Goal: Task Accomplishment & Management: Use online tool/utility

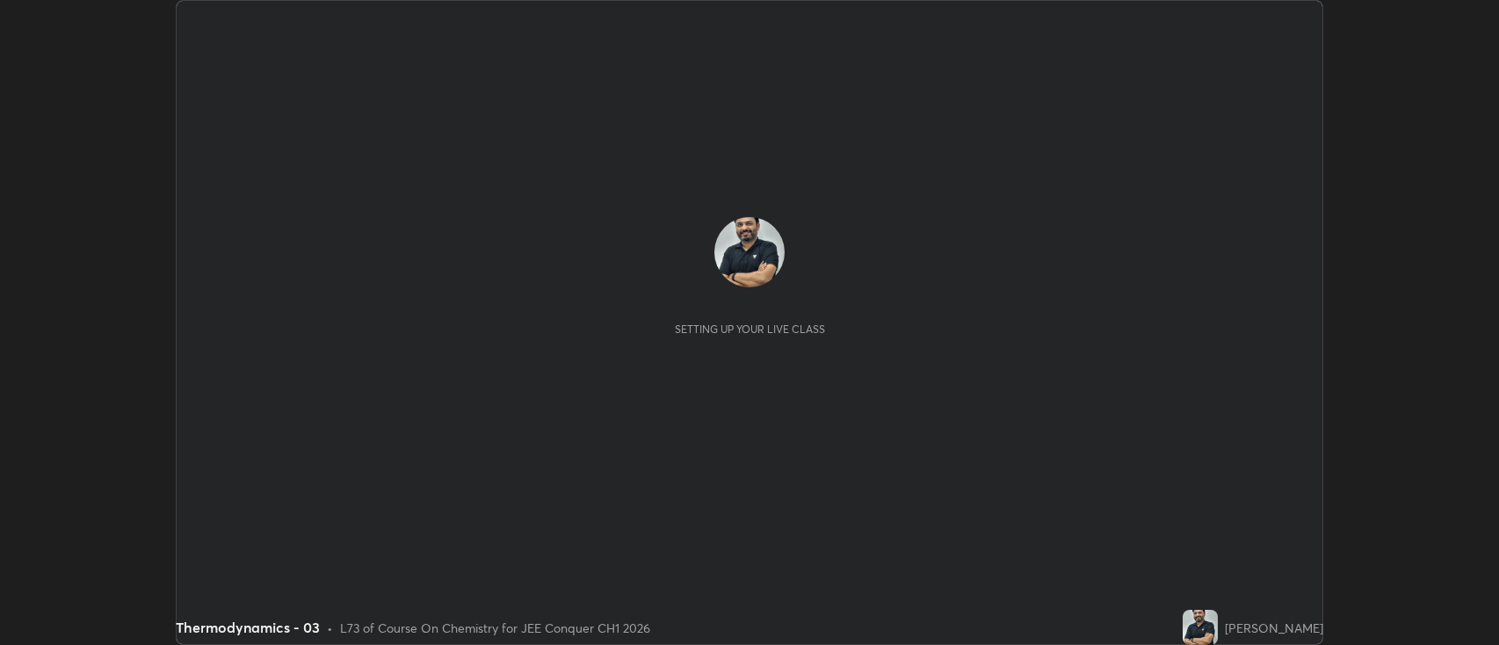
scroll to position [645, 1499]
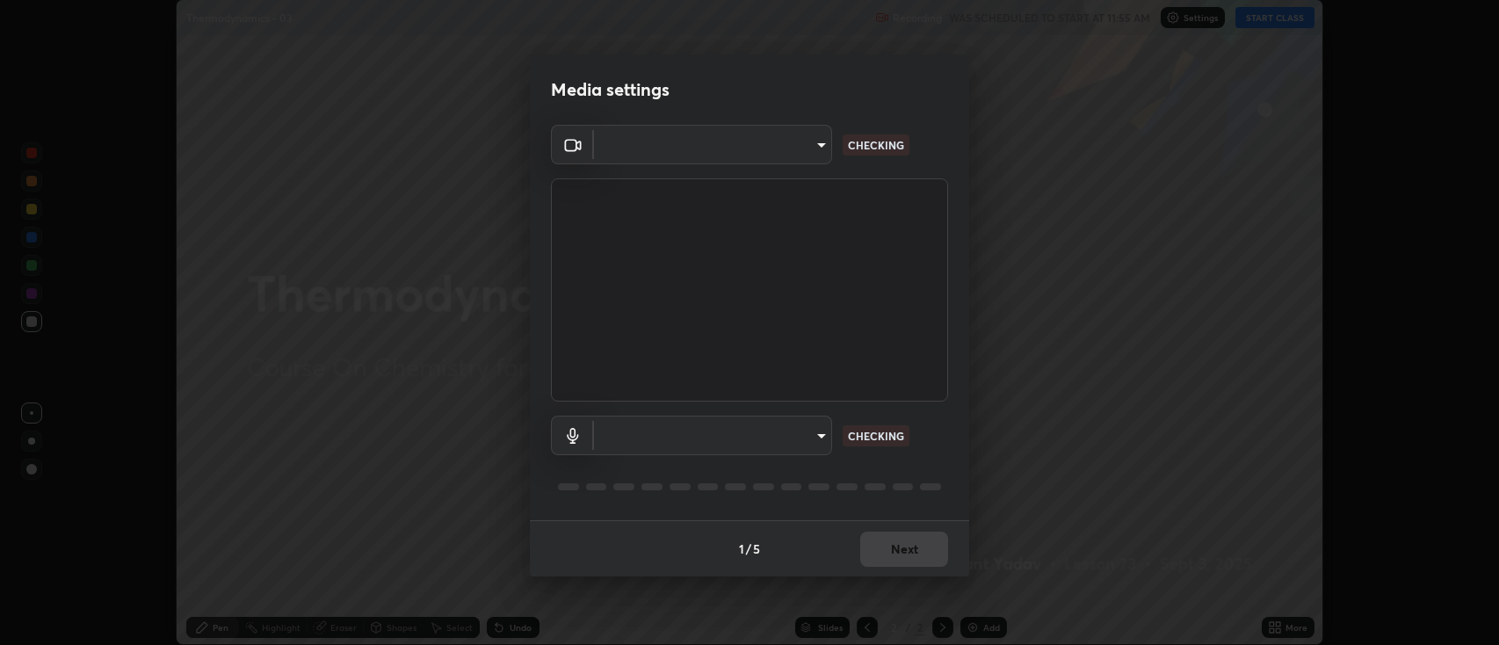
type input "2c539df44b605aa39b17bbacab34c2b800175de7e12b0f96efb5519cb0c2d180"
type input "default"
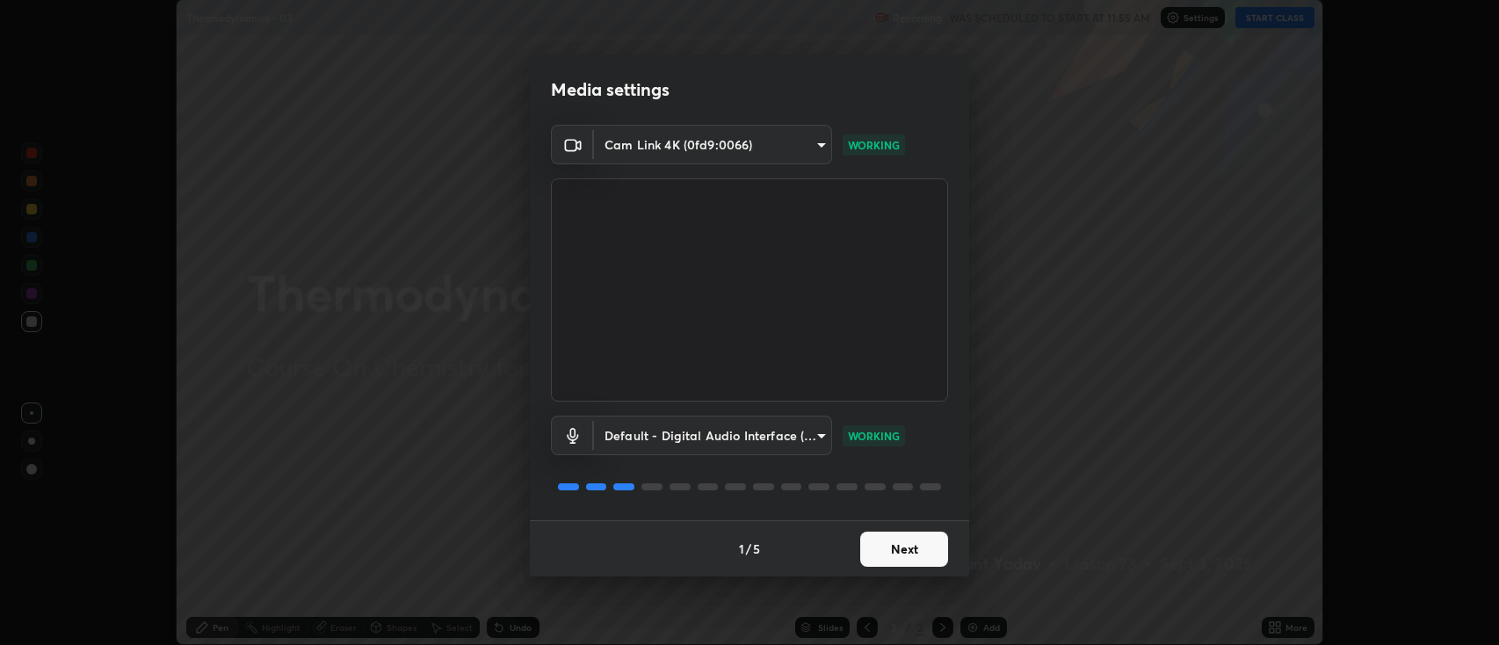
click at [905, 537] on button "Next" at bounding box center [904, 549] width 88 height 35
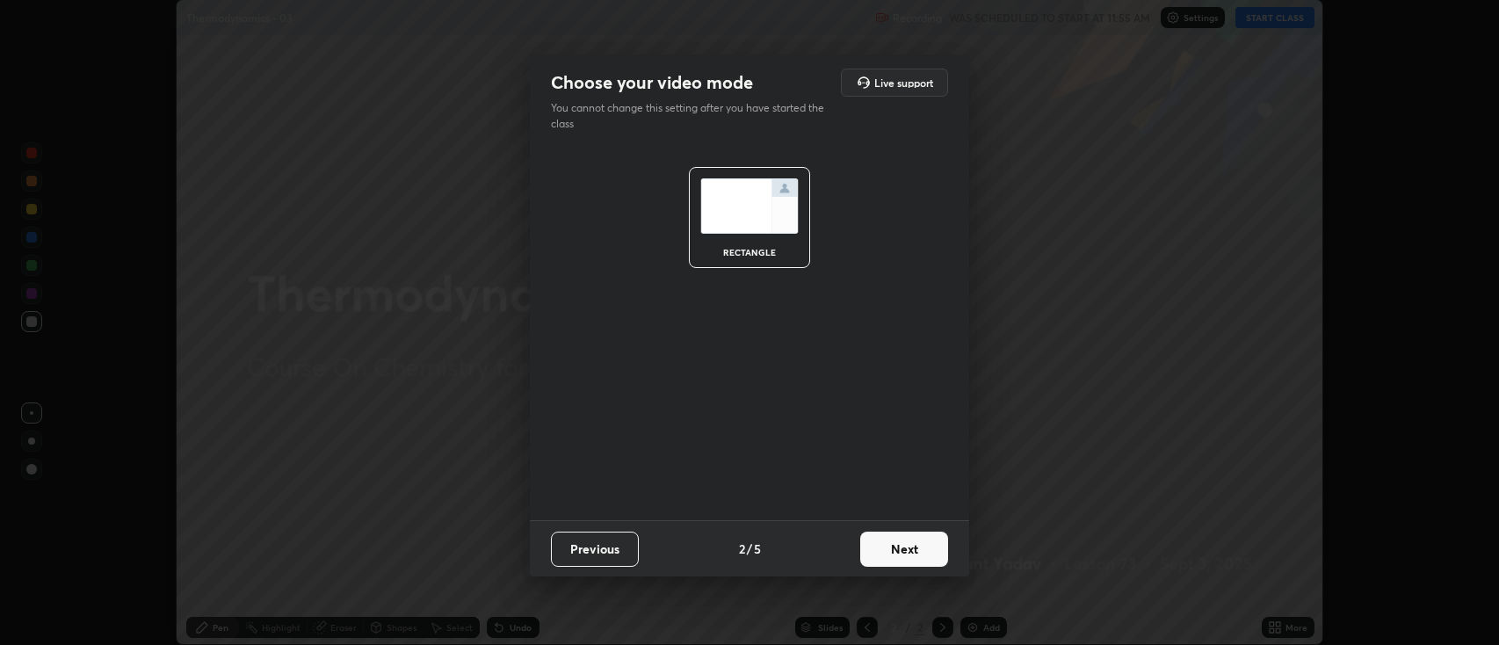
click at [896, 543] on button "Next" at bounding box center [904, 549] width 88 height 35
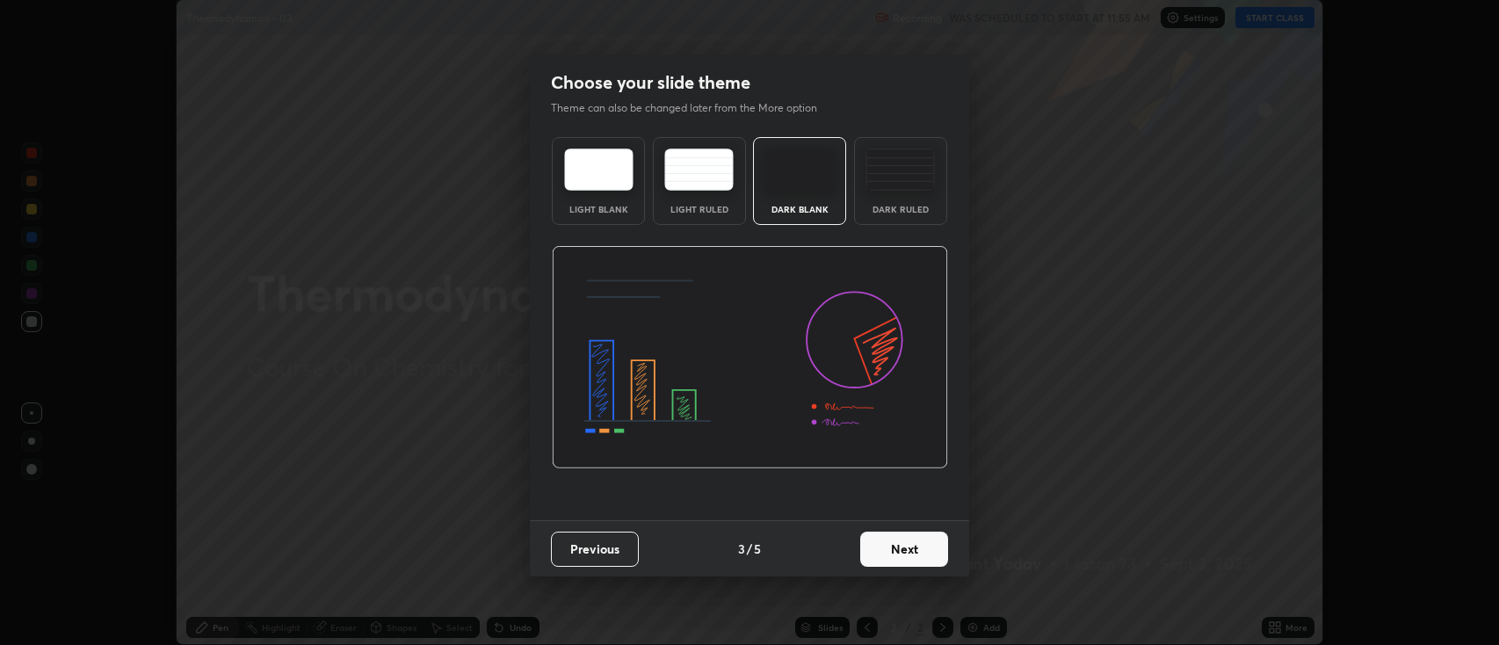
click at [893, 548] on button "Next" at bounding box center [904, 549] width 88 height 35
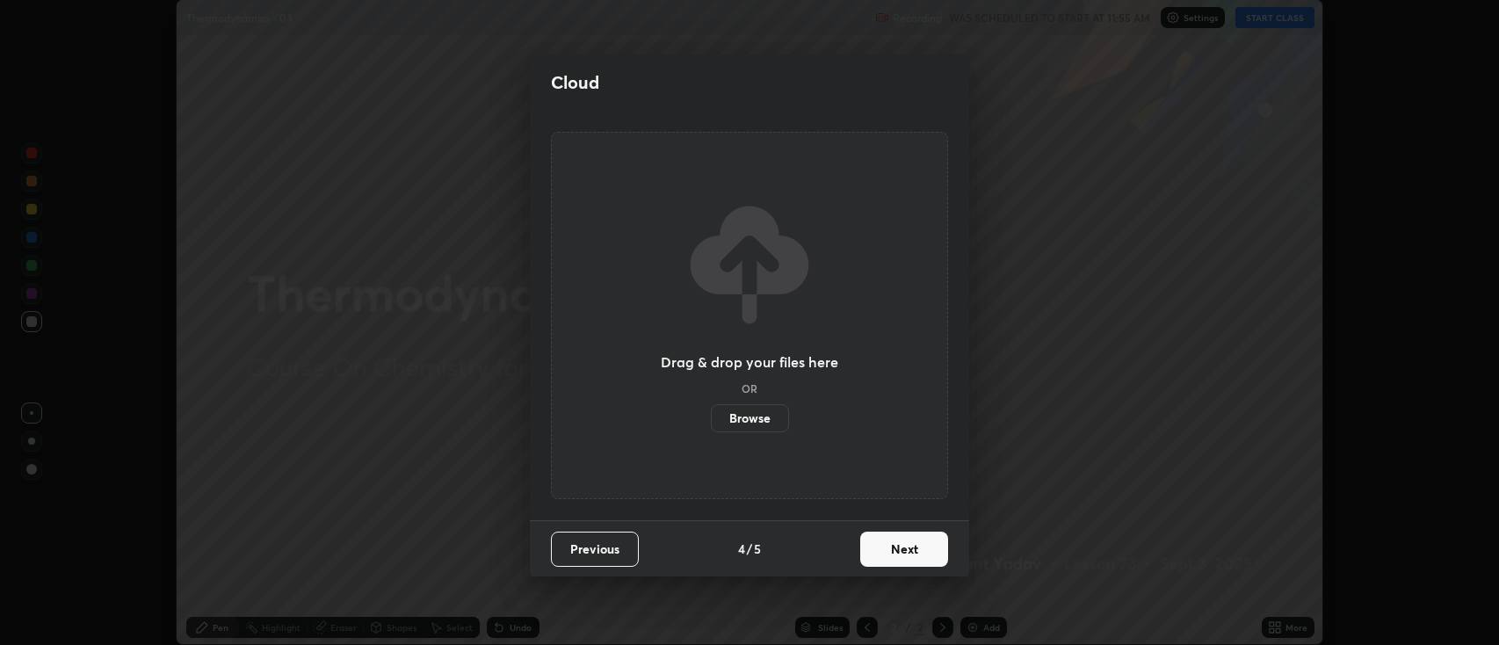
click at [896, 551] on button "Next" at bounding box center [904, 549] width 88 height 35
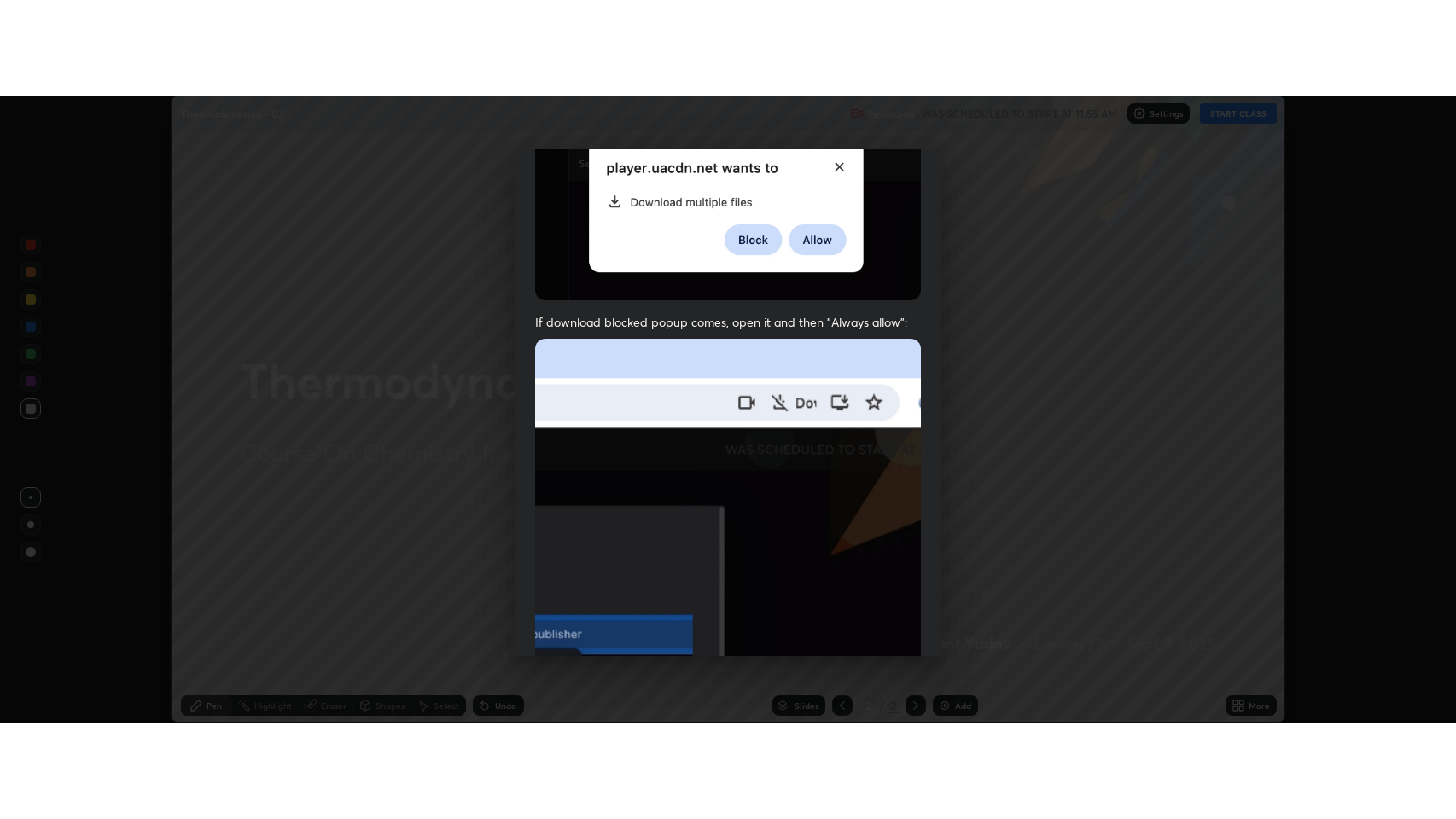
scroll to position [347, 0]
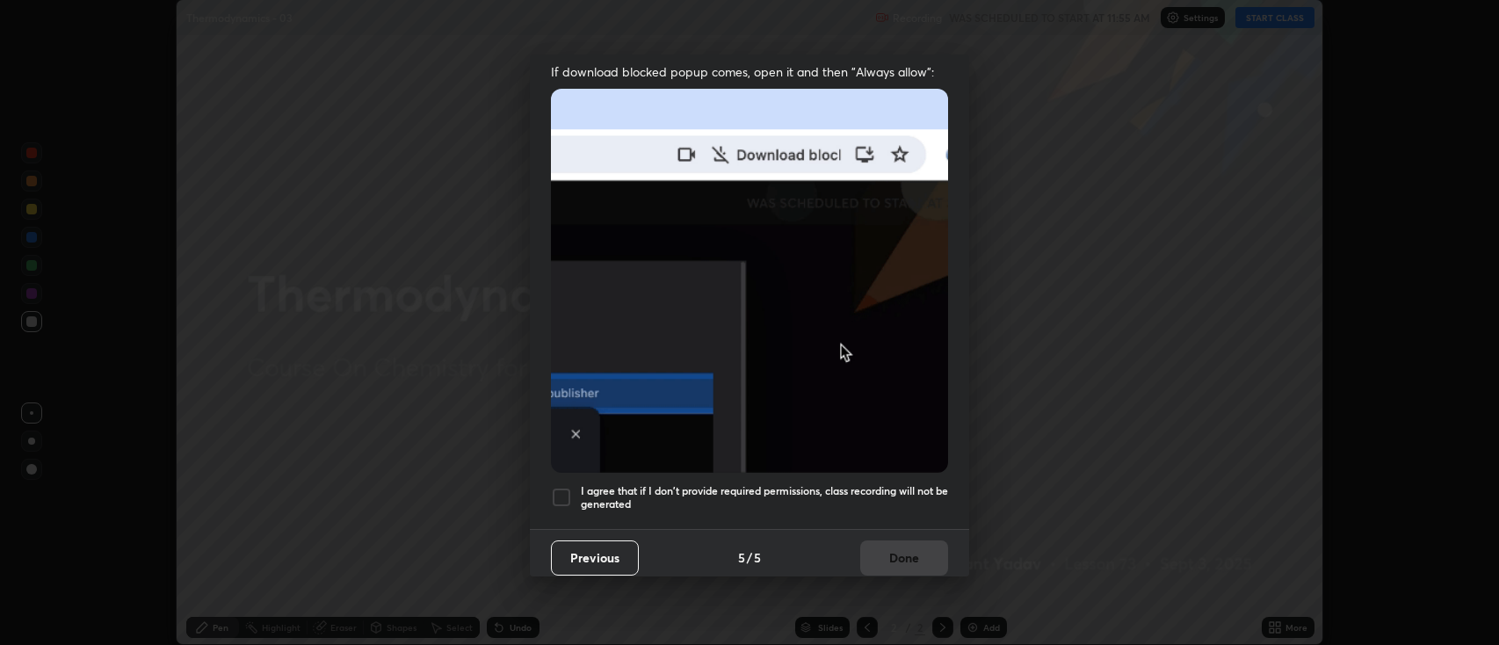
click at [565, 492] on div at bounding box center [561, 497] width 21 height 21
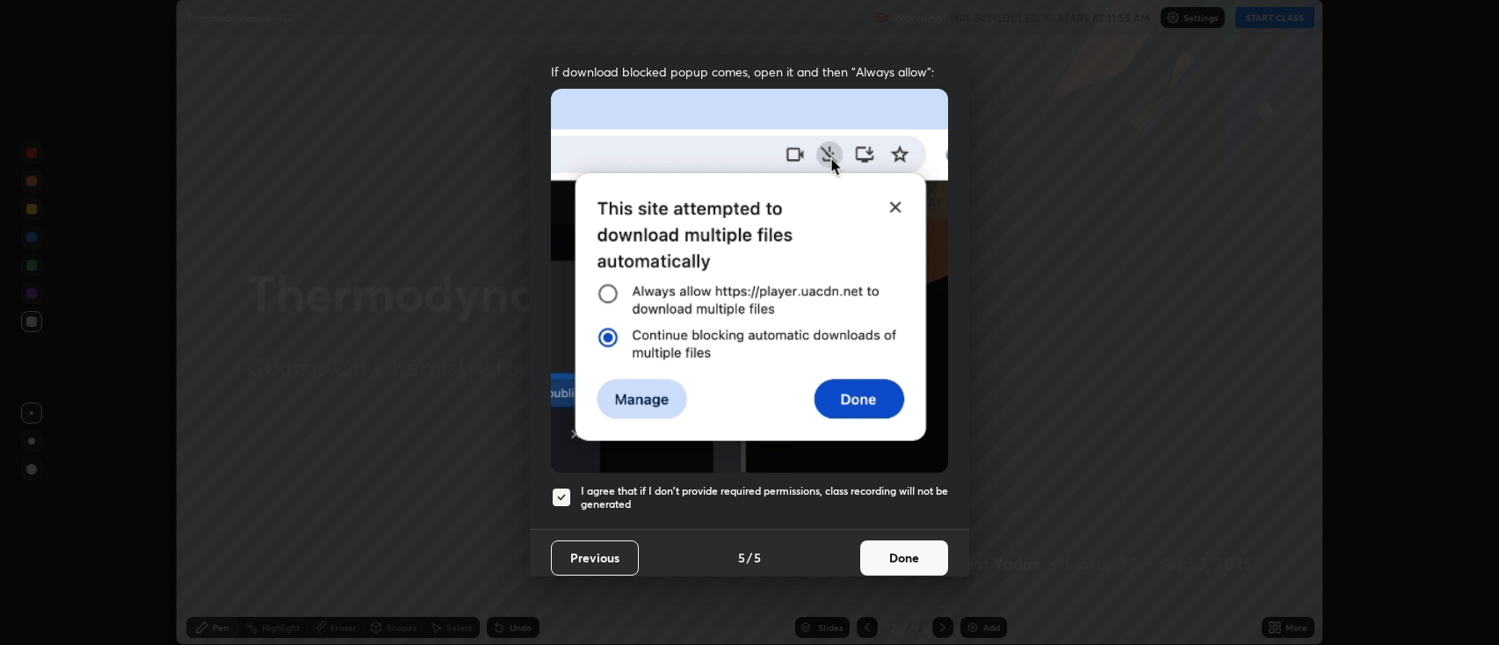
click at [895, 553] on button "Done" at bounding box center [904, 557] width 88 height 35
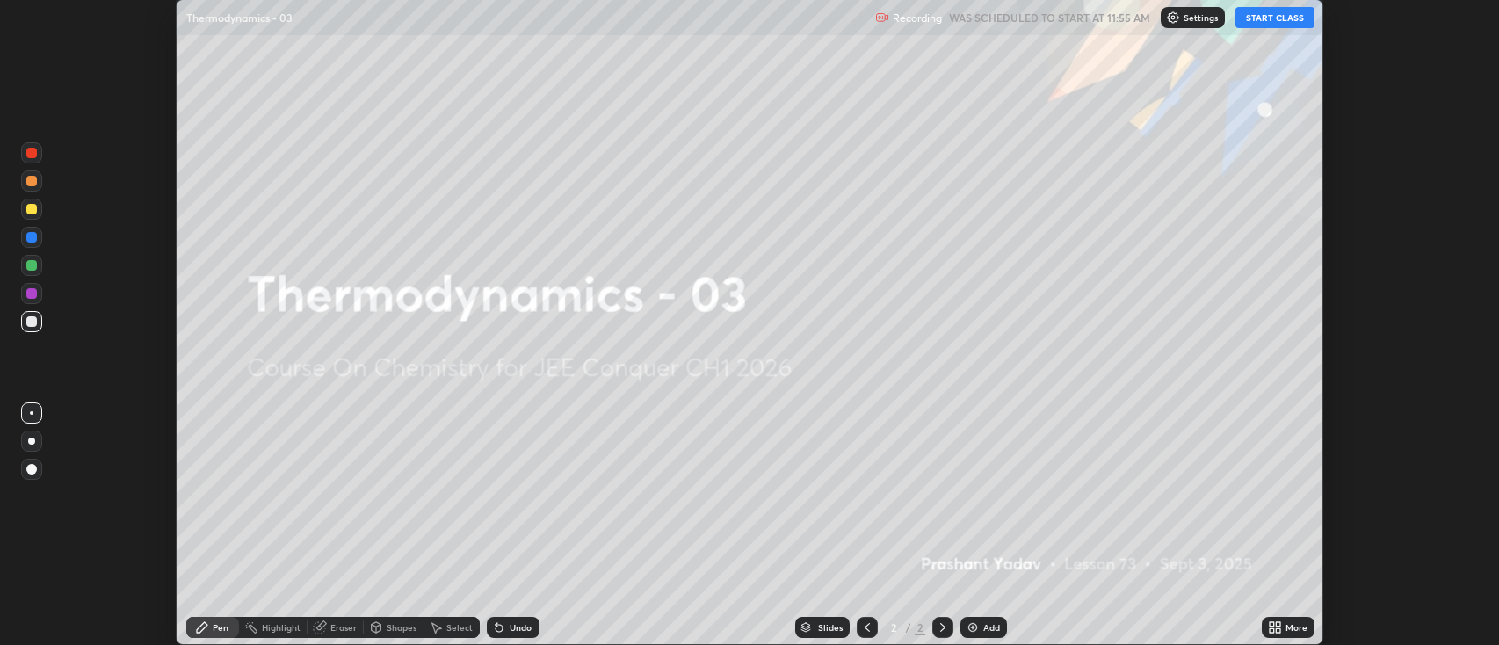
click at [984, 634] on div "Add" at bounding box center [983, 627] width 47 height 21
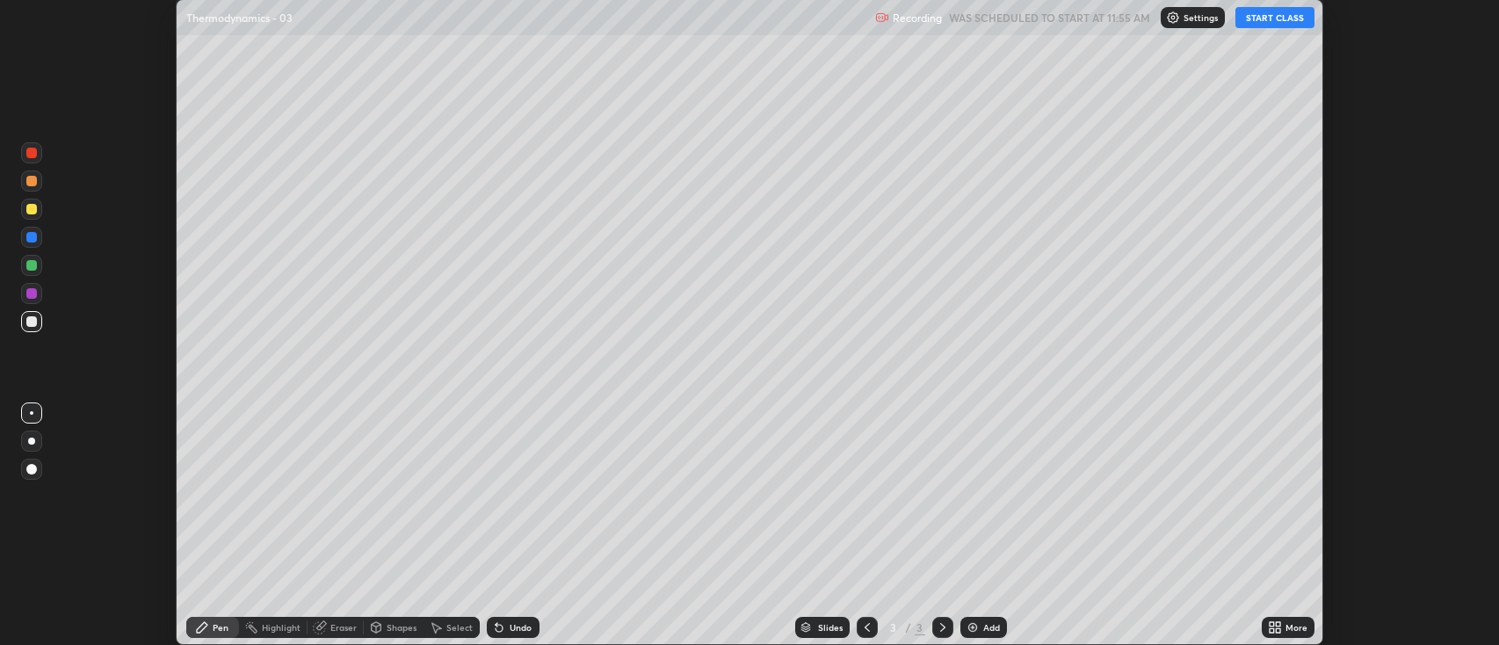
click at [1280, 18] on button "START CLASS" at bounding box center [1274, 17] width 79 height 21
click at [1280, 627] on icon at bounding box center [1275, 627] width 14 height 14
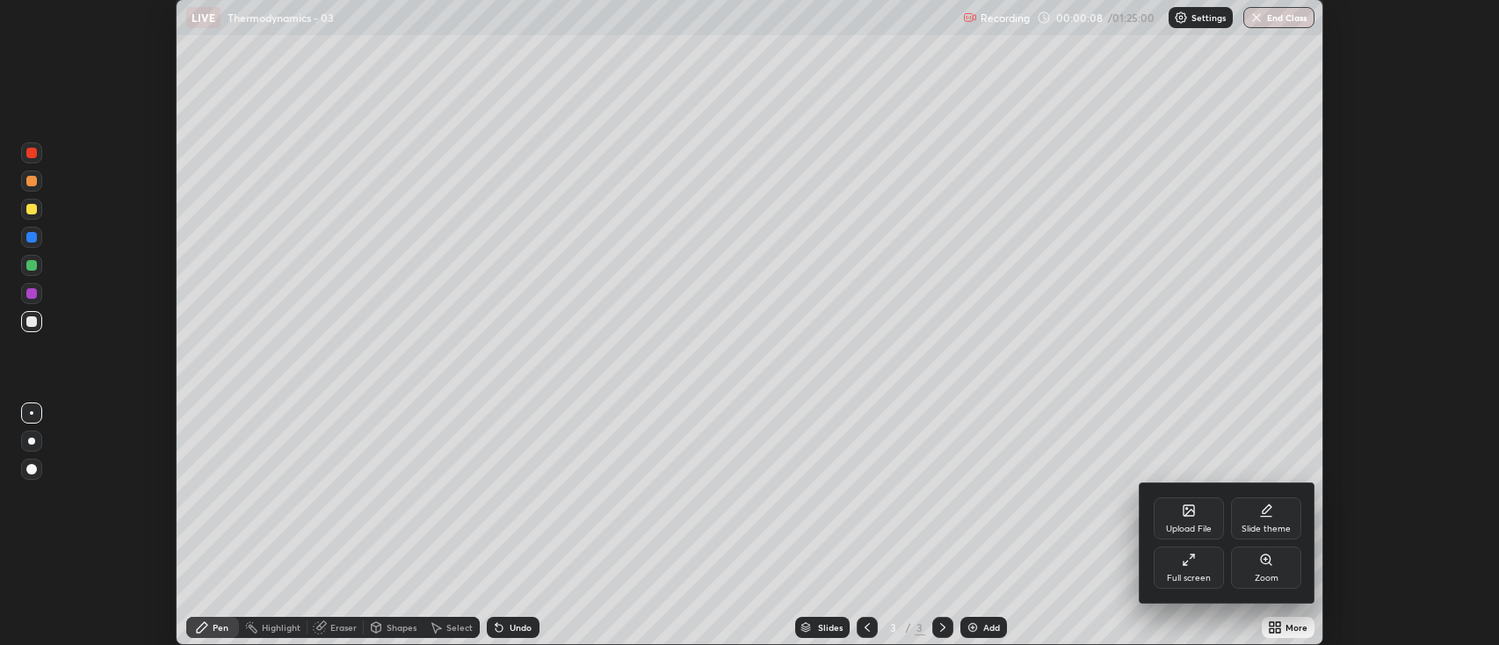
click at [1206, 572] on div "Full screen" at bounding box center [1189, 567] width 70 height 42
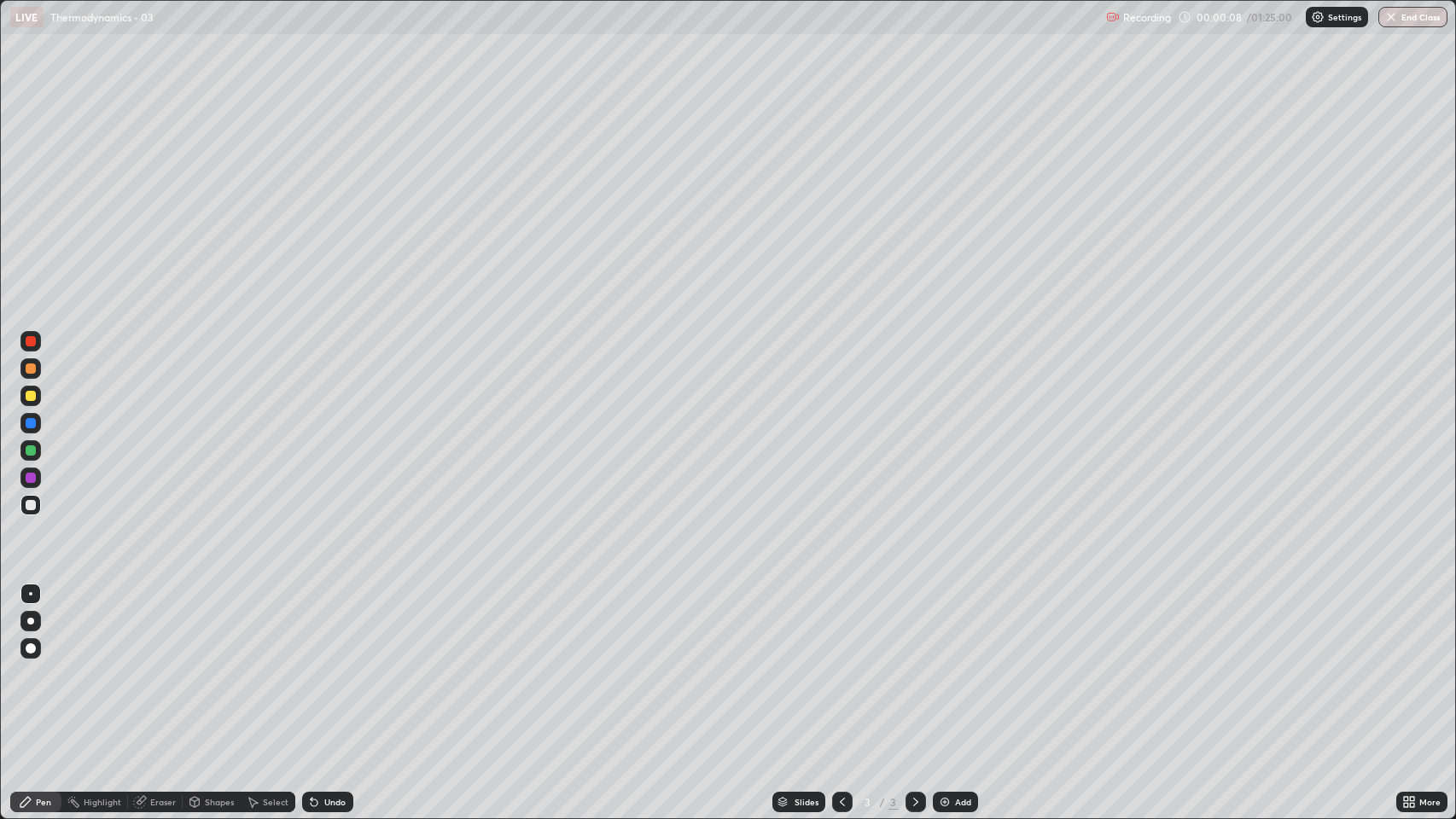
scroll to position [819, 1456]
click at [35, 622] on div at bounding box center [30, 621] width 20 height 20
click at [952, 626] on div "Slides 3 / 3 Add" at bounding box center [875, 802] width 1043 height 34
click at [938, 626] on img at bounding box center [945, 802] width 14 height 14
click at [326, 626] on div "Undo" at bounding box center [335, 802] width 21 height 9
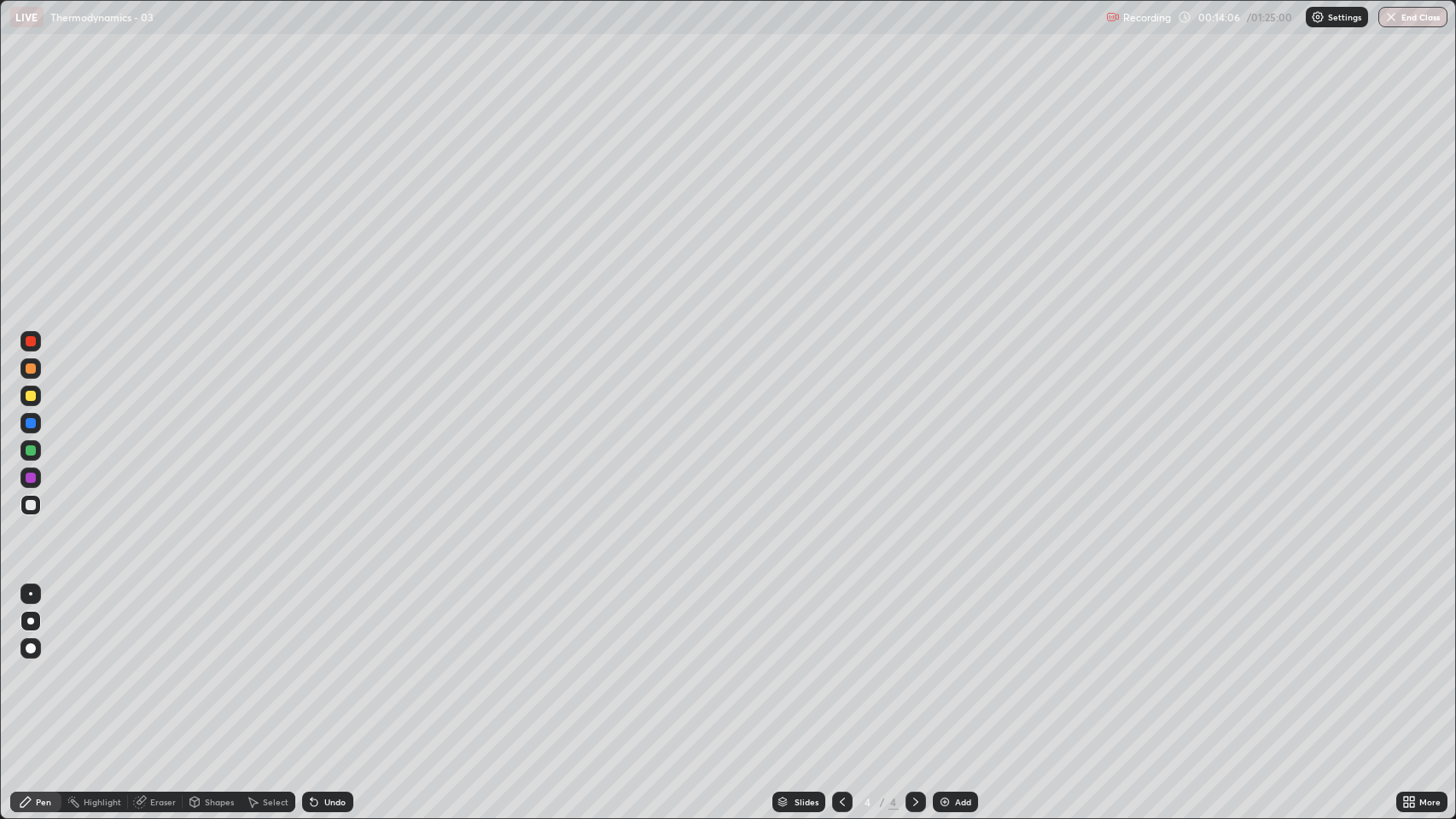
click at [334, 626] on div "Undo" at bounding box center [335, 802] width 21 height 9
click at [340, 626] on div "Undo" at bounding box center [335, 802] width 21 height 9
click at [332, 626] on div "Undo" at bounding box center [335, 802] width 21 height 9
click at [336, 626] on div "Undo" at bounding box center [335, 802] width 21 height 9
click at [24, 395] on div at bounding box center [30, 395] width 20 height 20
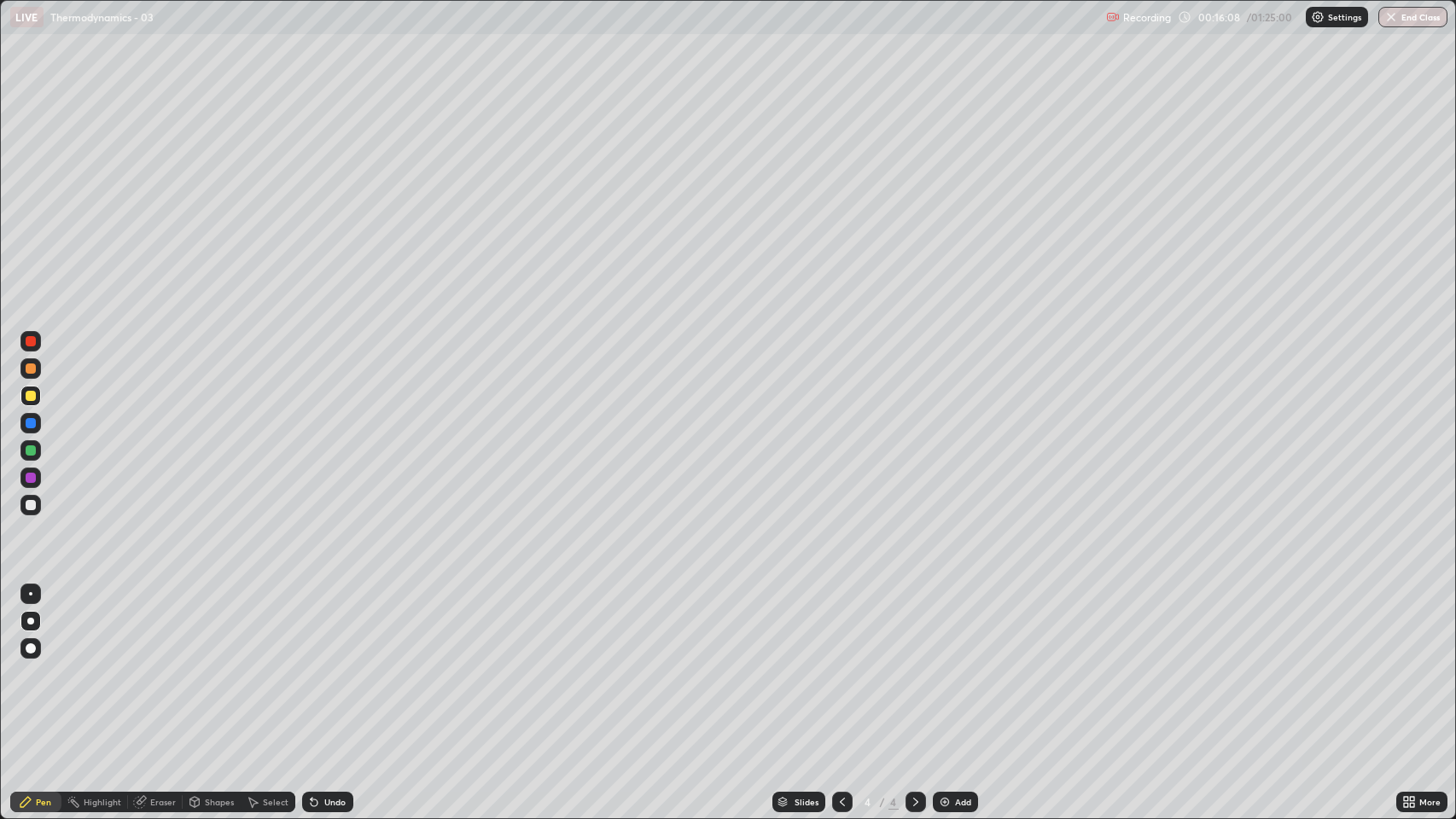
click at [324, 626] on div "Undo" at bounding box center [335, 802] width 21 height 9
click at [325, 626] on div "Undo" at bounding box center [327, 802] width 51 height 20
click at [327, 626] on div "Undo" at bounding box center [327, 802] width 51 height 20
click at [328, 626] on div "Undo" at bounding box center [324, 802] width 58 height 34
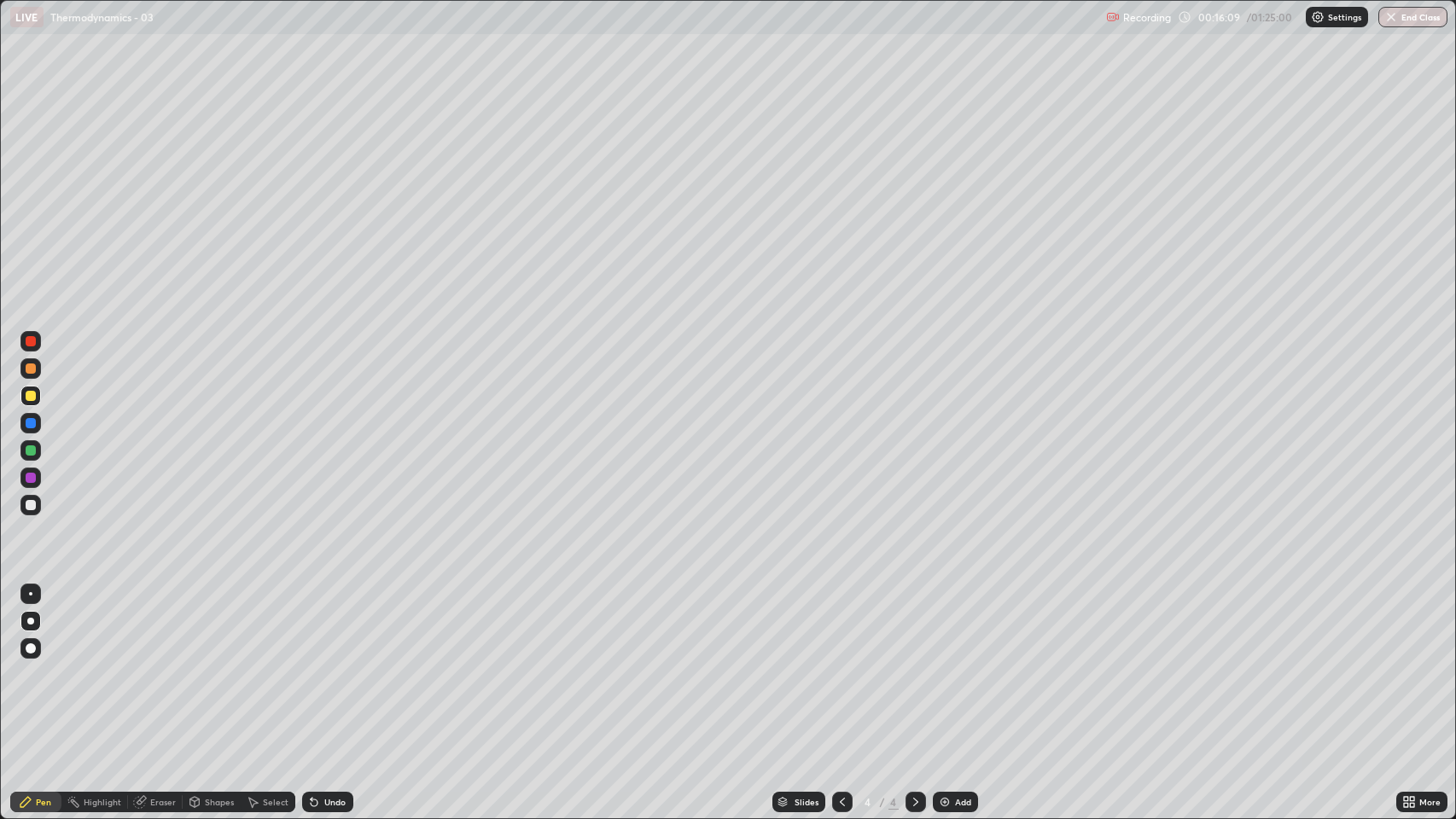
click at [328, 626] on div "Undo" at bounding box center [327, 802] width 51 height 20
click at [29, 508] on div at bounding box center [30, 505] width 11 height 11
click at [161, 626] on div "Eraser" at bounding box center [163, 802] width 25 height 9
click at [45, 626] on div "Pen" at bounding box center [36, 802] width 51 height 20
click at [944, 626] on img at bounding box center [945, 802] width 14 height 14
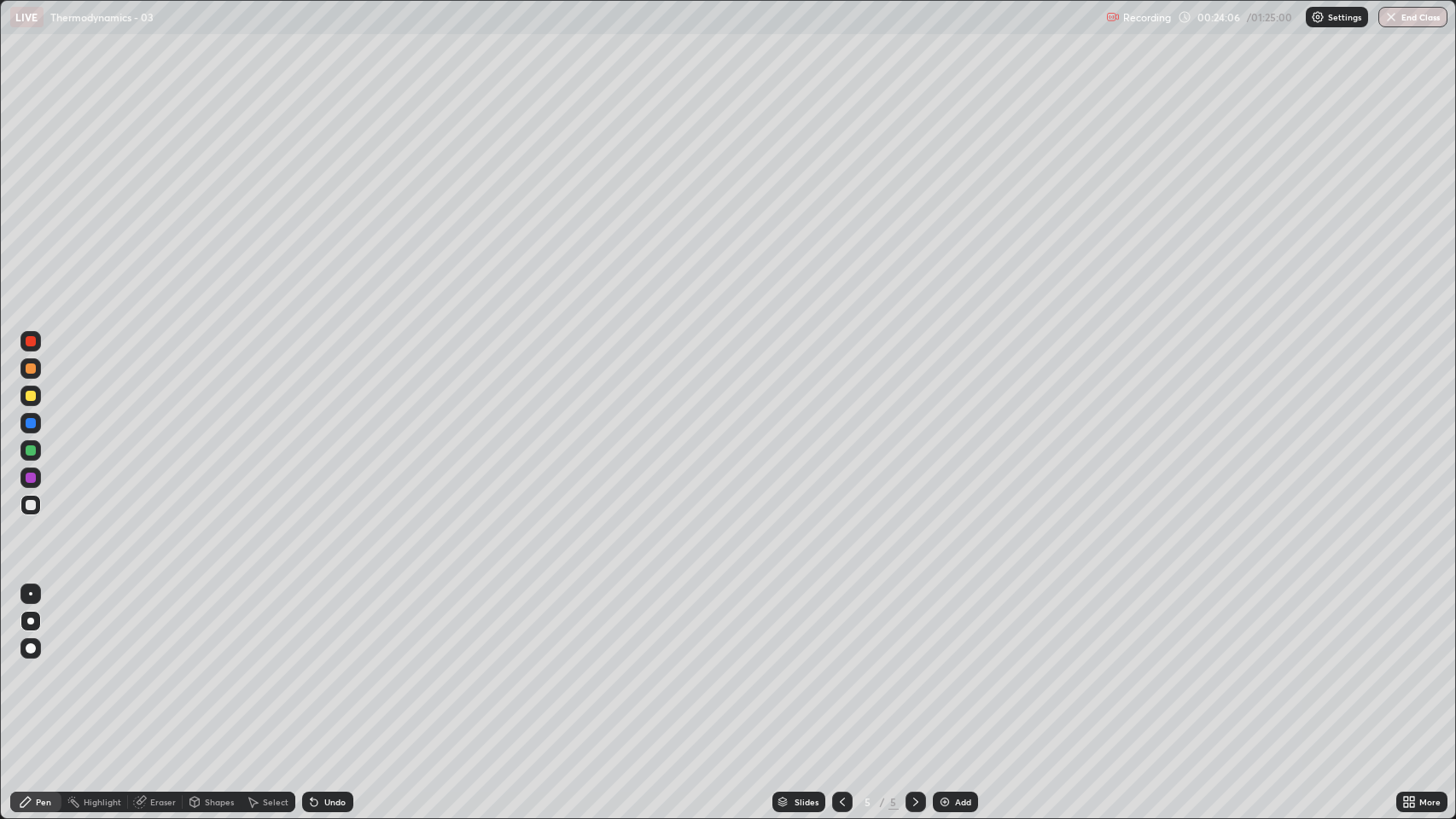
click at [331, 626] on div "Undo" at bounding box center [335, 802] width 21 height 9
click at [332, 626] on div "Undo" at bounding box center [335, 802] width 21 height 9
click at [336, 626] on div "Undo" at bounding box center [327, 802] width 51 height 20
click at [338, 626] on div "Undo" at bounding box center [327, 802] width 51 height 20
click at [334, 626] on div "Undo" at bounding box center [327, 802] width 51 height 20
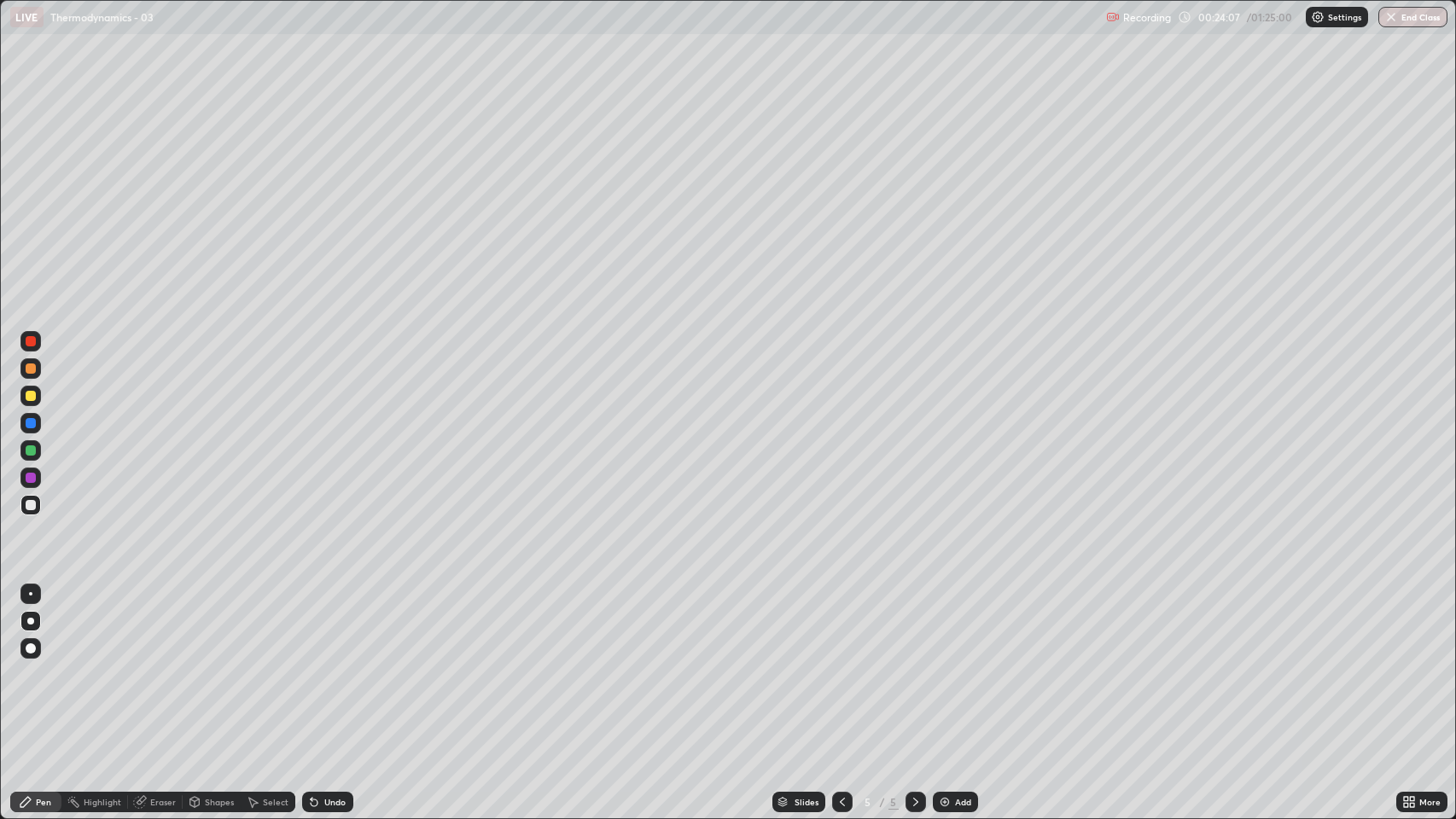
click at [334, 626] on div "Undo" at bounding box center [327, 802] width 51 height 20
click at [339, 626] on div "Undo" at bounding box center [335, 802] width 21 height 9
click at [340, 626] on div "Undo" at bounding box center [335, 802] width 21 height 9
click at [341, 626] on div "Undo" at bounding box center [335, 802] width 21 height 9
click at [338, 626] on div "Undo" at bounding box center [335, 802] width 21 height 9
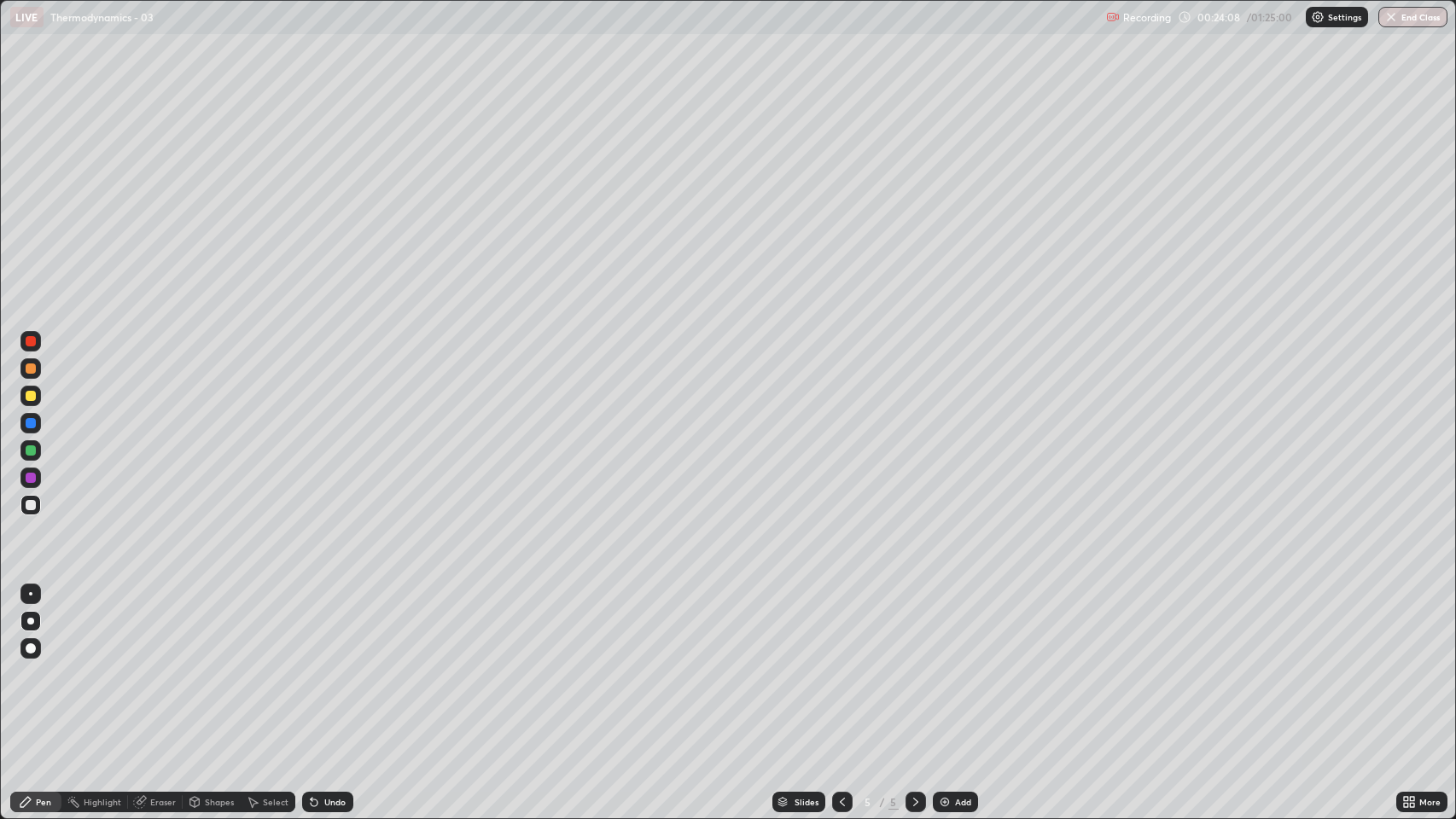
click at [341, 626] on div "Undo" at bounding box center [335, 802] width 21 height 9
click at [346, 626] on div "Undo" at bounding box center [327, 802] width 51 height 20
click at [347, 626] on div "Undo" at bounding box center [327, 802] width 51 height 20
click at [345, 626] on div "Undo" at bounding box center [327, 802] width 51 height 20
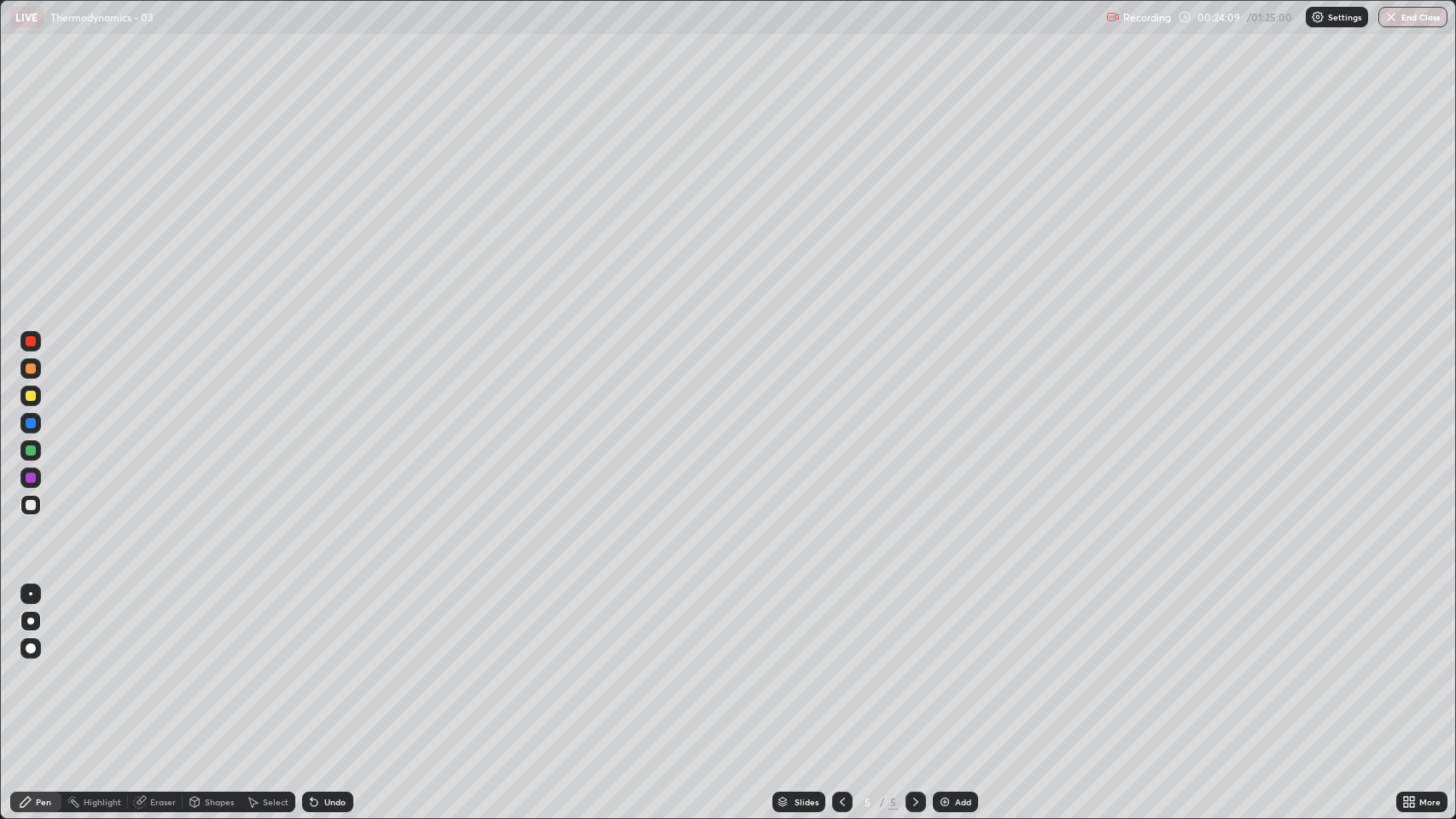
click at [345, 626] on div "Undo" at bounding box center [324, 802] width 58 height 34
click at [334, 626] on div "Undo" at bounding box center [335, 802] width 21 height 9
click at [328, 626] on div "Undo" at bounding box center [335, 802] width 21 height 9
click at [840, 626] on icon at bounding box center [842, 802] width 14 height 14
click at [838, 626] on icon at bounding box center [842, 802] width 14 height 14
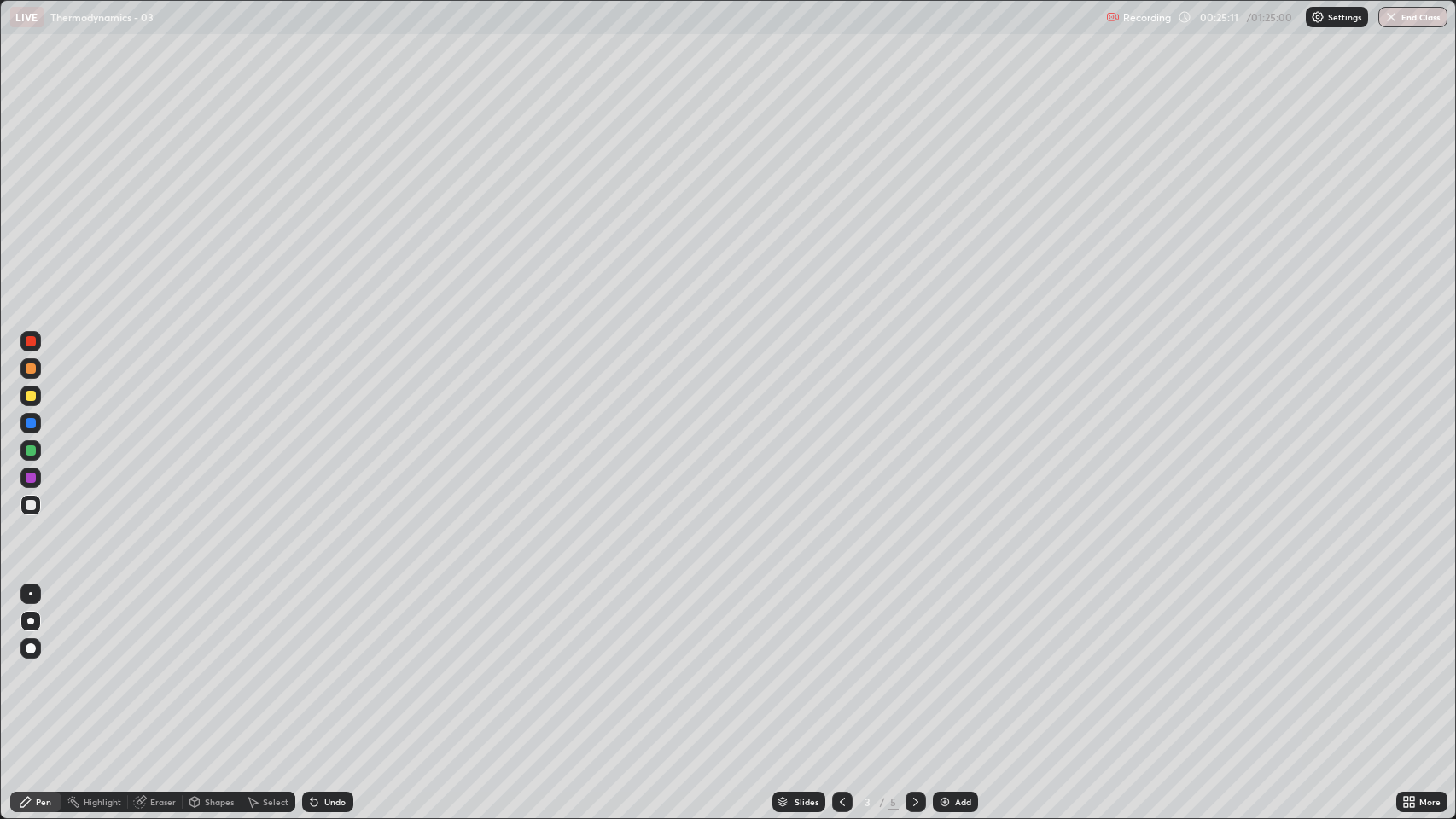
click at [913, 626] on icon at bounding box center [915, 802] width 5 height 9
click at [909, 626] on icon at bounding box center [916, 802] width 14 height 14
click at [835, 626] on icon at bounding box center [842, 802] width 14 height 14
click at [911, 626] on icon at bounding box center [916, 802] width 14 height 14
click at [339, 626] on div "Undo" at bounding box center [335, 802] width 21 height 9
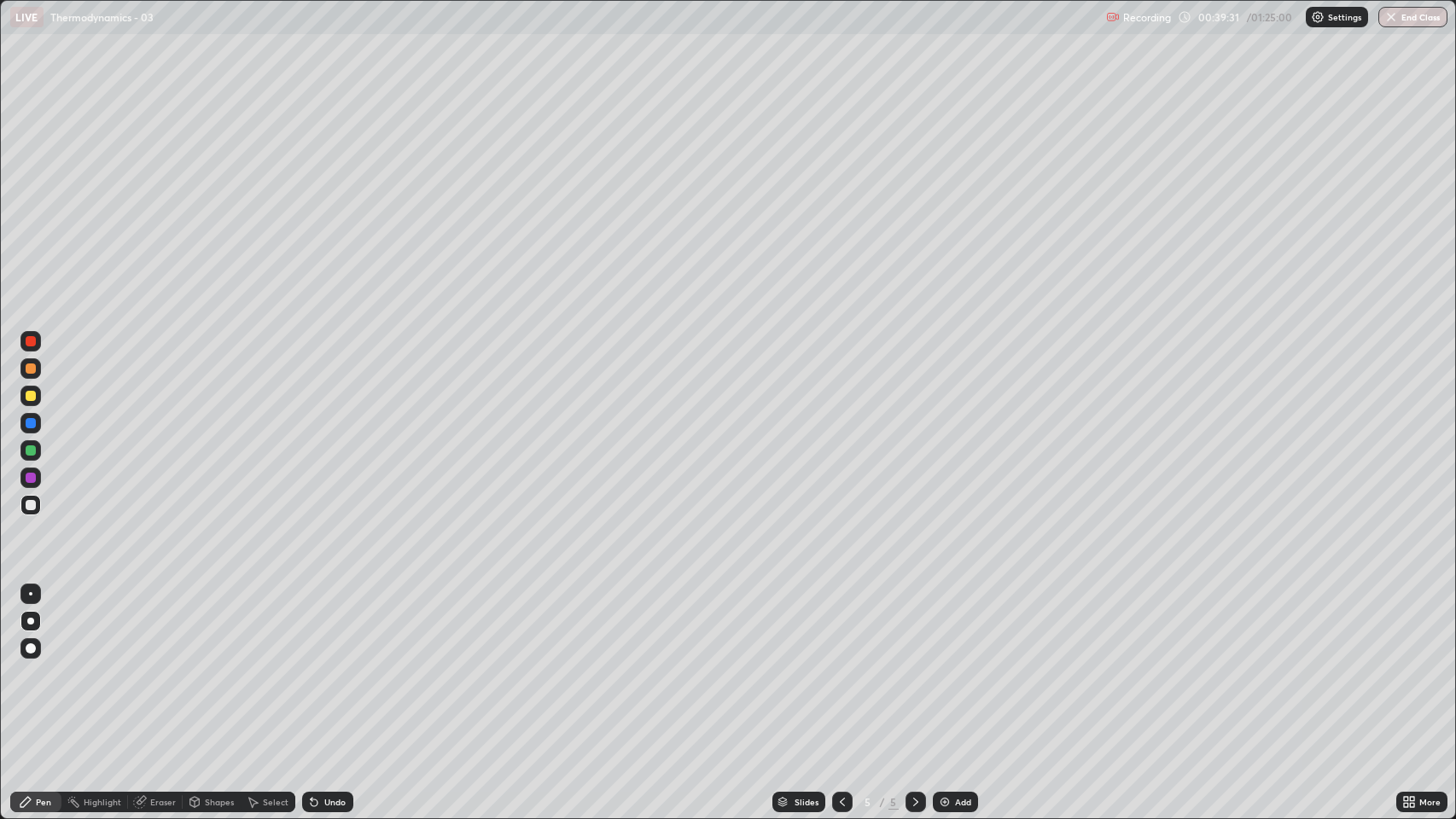
click at [951, 626] on div "Add" at bounding box center [955, 802] width 46 height 20
click at [334, 626] on div "Undo" at bounding box center [327, 802] width 51 height 20
click at [335, 626] on div "Undo" at bounding box center [335, 802] width 21 height 9
click at [941, 626] on div "Add" at bounding box center [955, 802] width 46 height 20
click at [32, 392] on div at bounding box center [30, 395] width 11 height 11
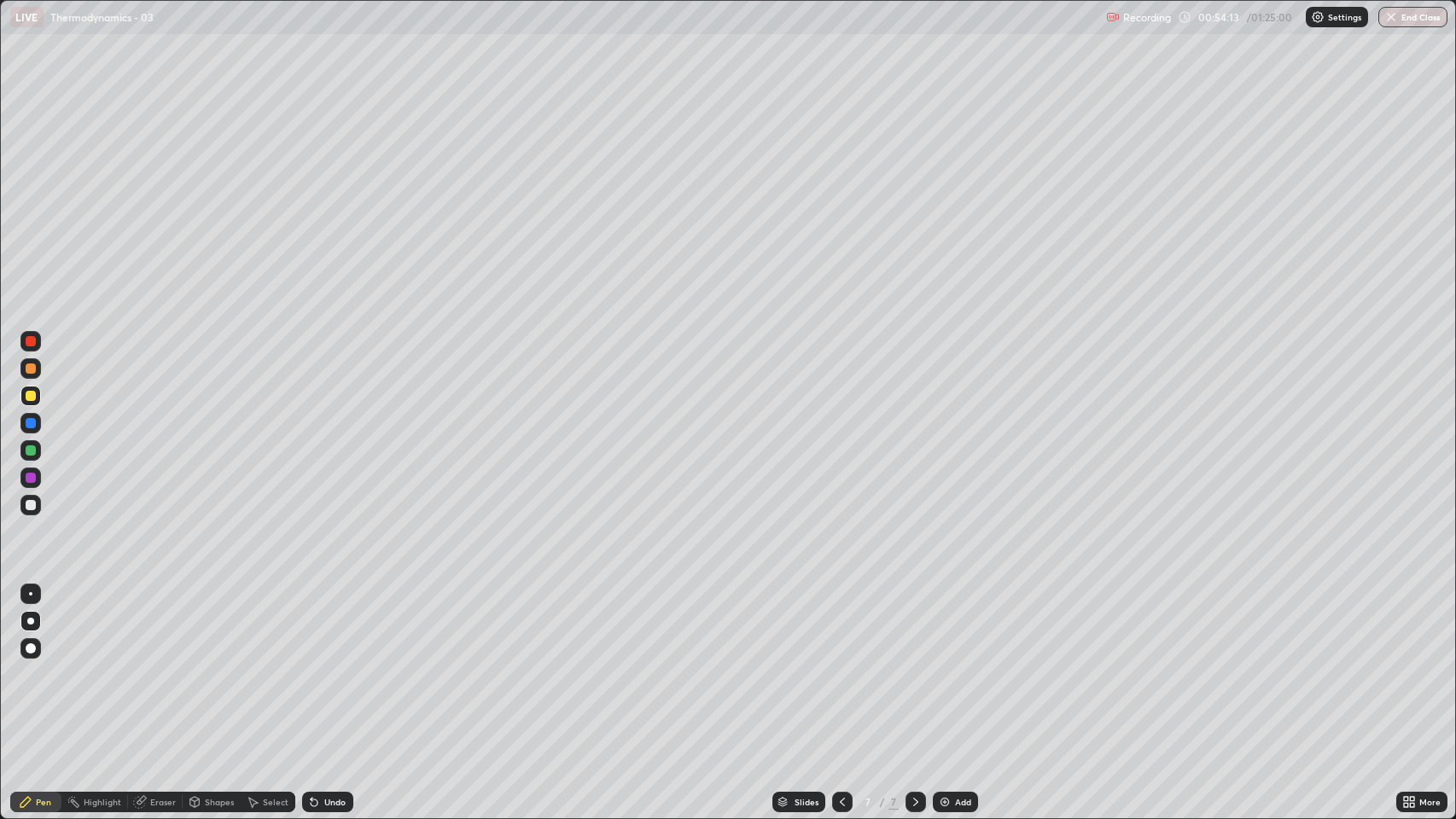
click at [276, 626] on div "Select" at bounding box center [276, 802] width 25 height 9
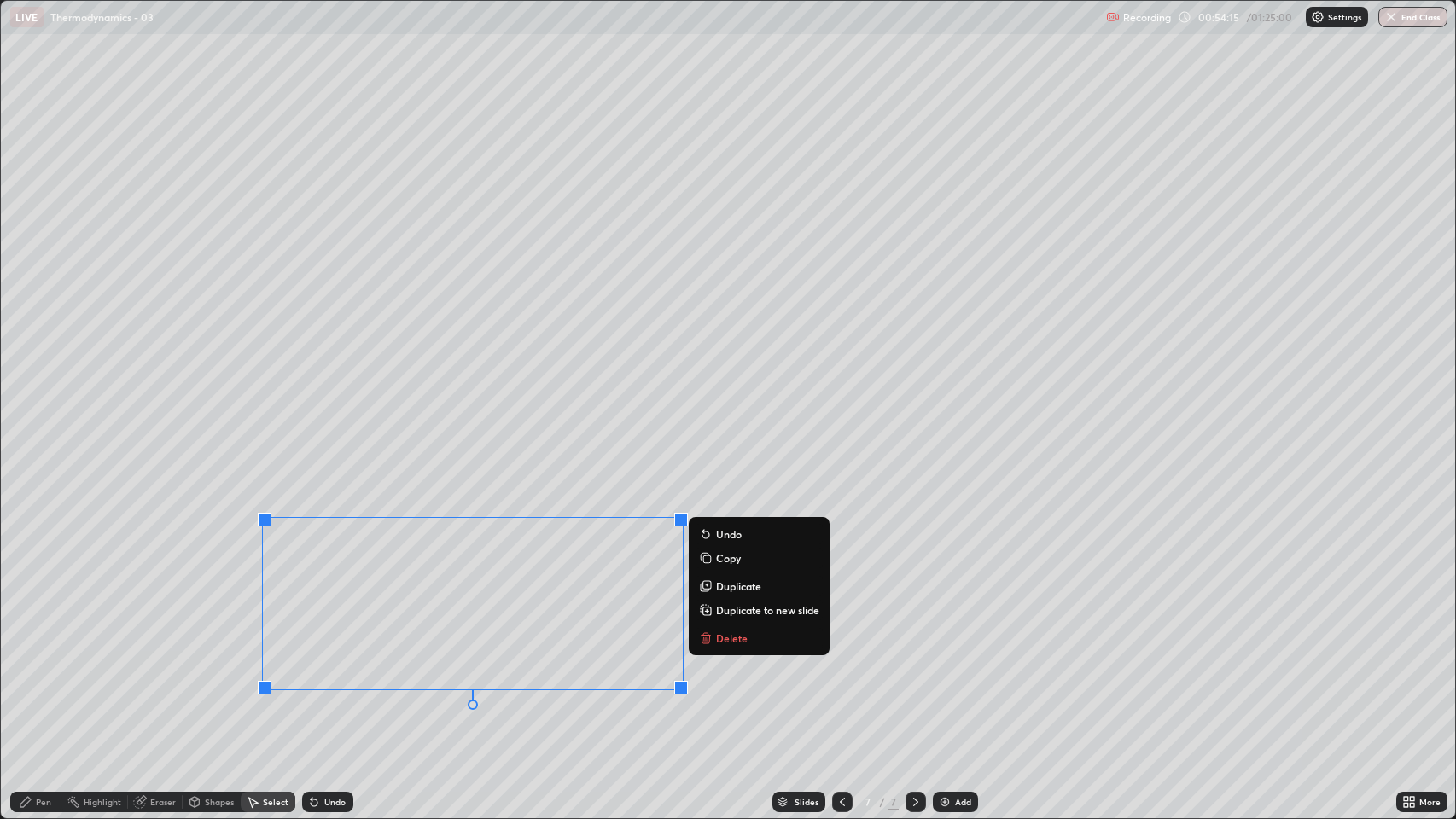
click at [719, 626] on button "Delete" at bounding box center [759, 638] width 127 height 20
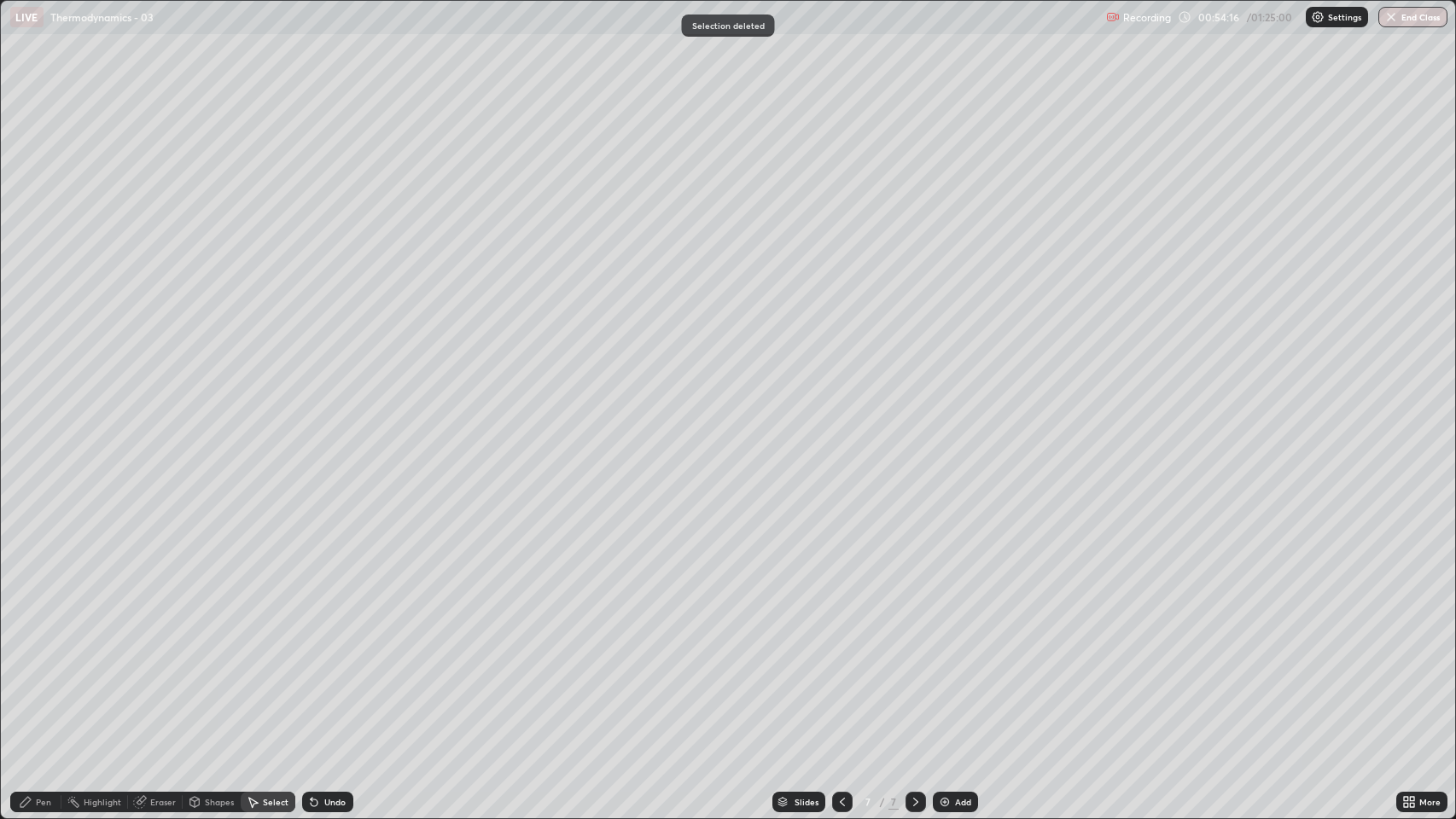
click at [41, 626] on div "Pen" at bounding box center [44, 802] width 16 height 9
click at [33, 504] on div at bounding box center [30, 505] width 11 height 11
click at [36, 373] on div at bounding box center [30, 368] width 20 height 20
click at [939, 626] on img at bounding box center [945, 802] width 14 height 14
click at [31, 507] on div at bounding box center [30, 505] width 11 height 11
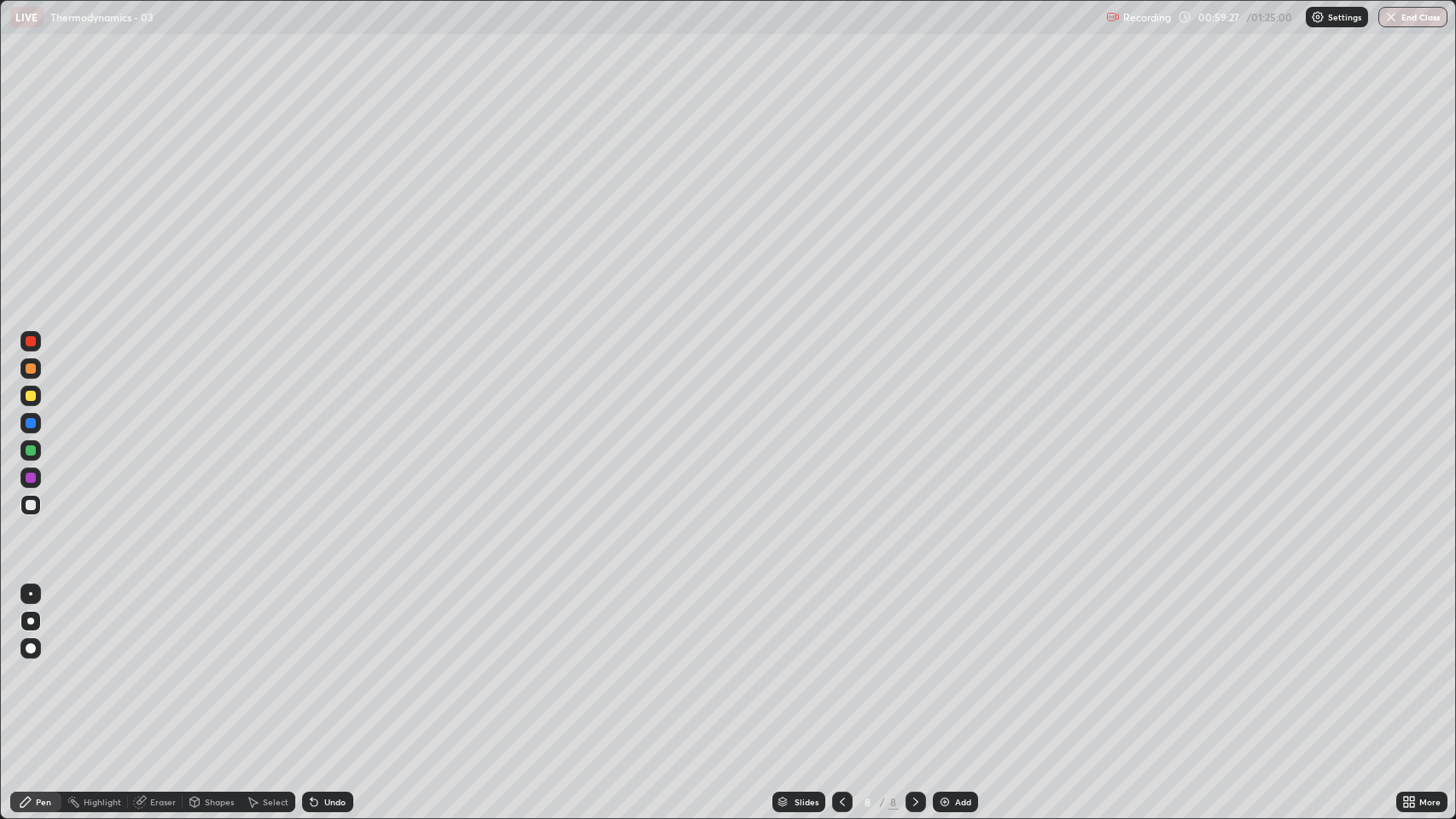
click at [32, 370] on div at bounding box center [30, 368] width 11 height 11
click at [32, 451] on div at bounding box center [30, 451] width 11 height 11
click at [24, 503] on div at bounding box center [30, 505] width 20 height 20
click at [958, 626] on div "Add" at bounding box center [963, 802] width 17 height 9
click at [34, 453] on div at bounding box center [30, 451] width 11 height 11
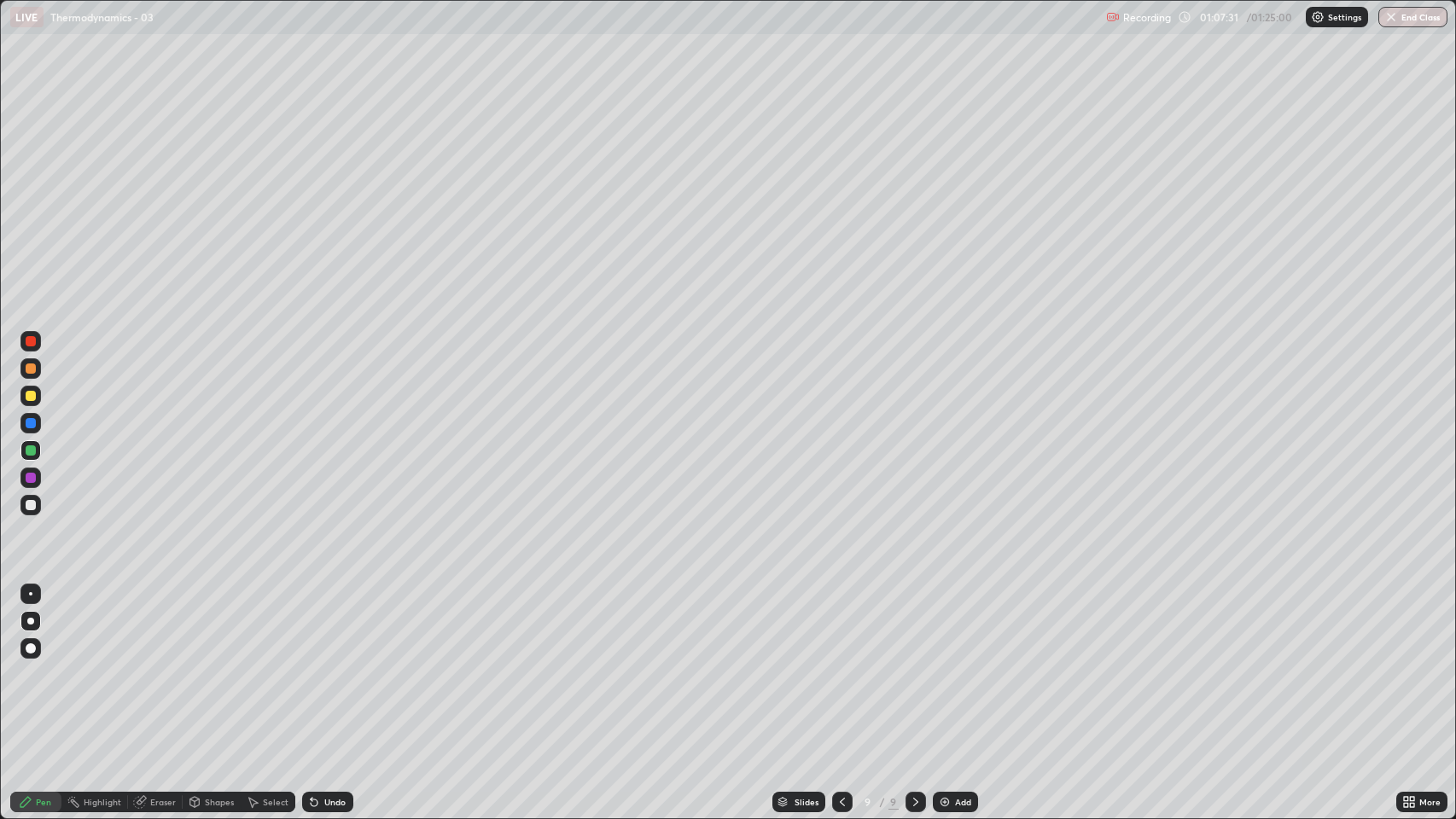
click at [316, 626] on icon at bounding box center [314, 802] width 7 height 7
click at [30, 403] on div at bounding box center [30, 395] width 20 height 20
click at [31, 367] on div at bounding box center [30, 368] width 11 height 11
click at [338, 626] on div "Undo" at bounding box center [335, 802] width 21 height 9
click at [35, 501] on div at bounding box center [30, 505] width 11 height 11
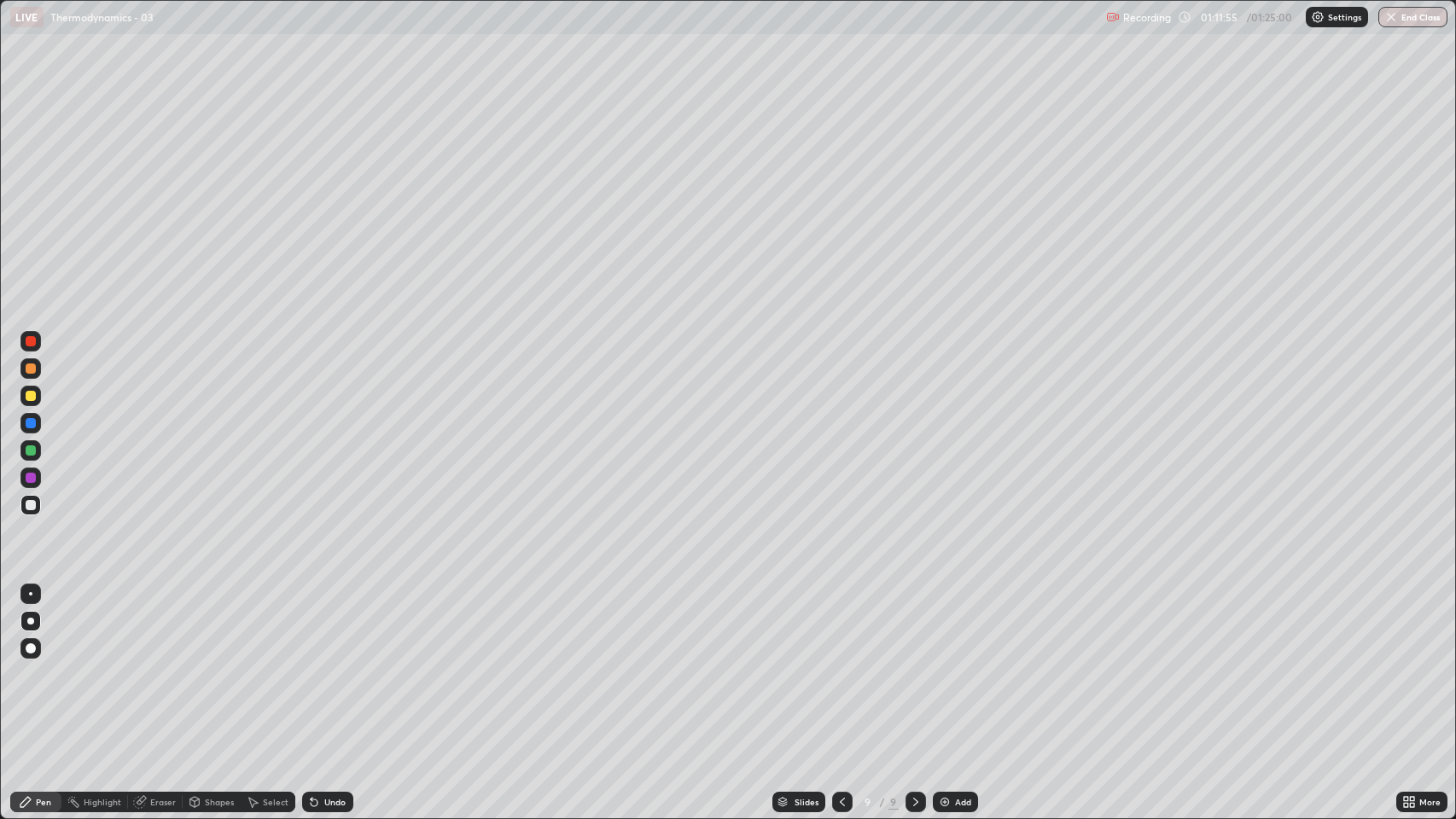
click at [27, 509] on div at bounding box center [30, 505] width 11 height 11
click at [30, 505] on div at bounding box center [30, 505] width 11 height 11
click at [840, 626] on icon at bounding box center [842, 802] width 14 height 14
click at [905, 626] on div at bounding box center [915, 802] width 20 height 20
click at [952, 626] on div "Add" at bounding box center [955, 802] width 46 height 20
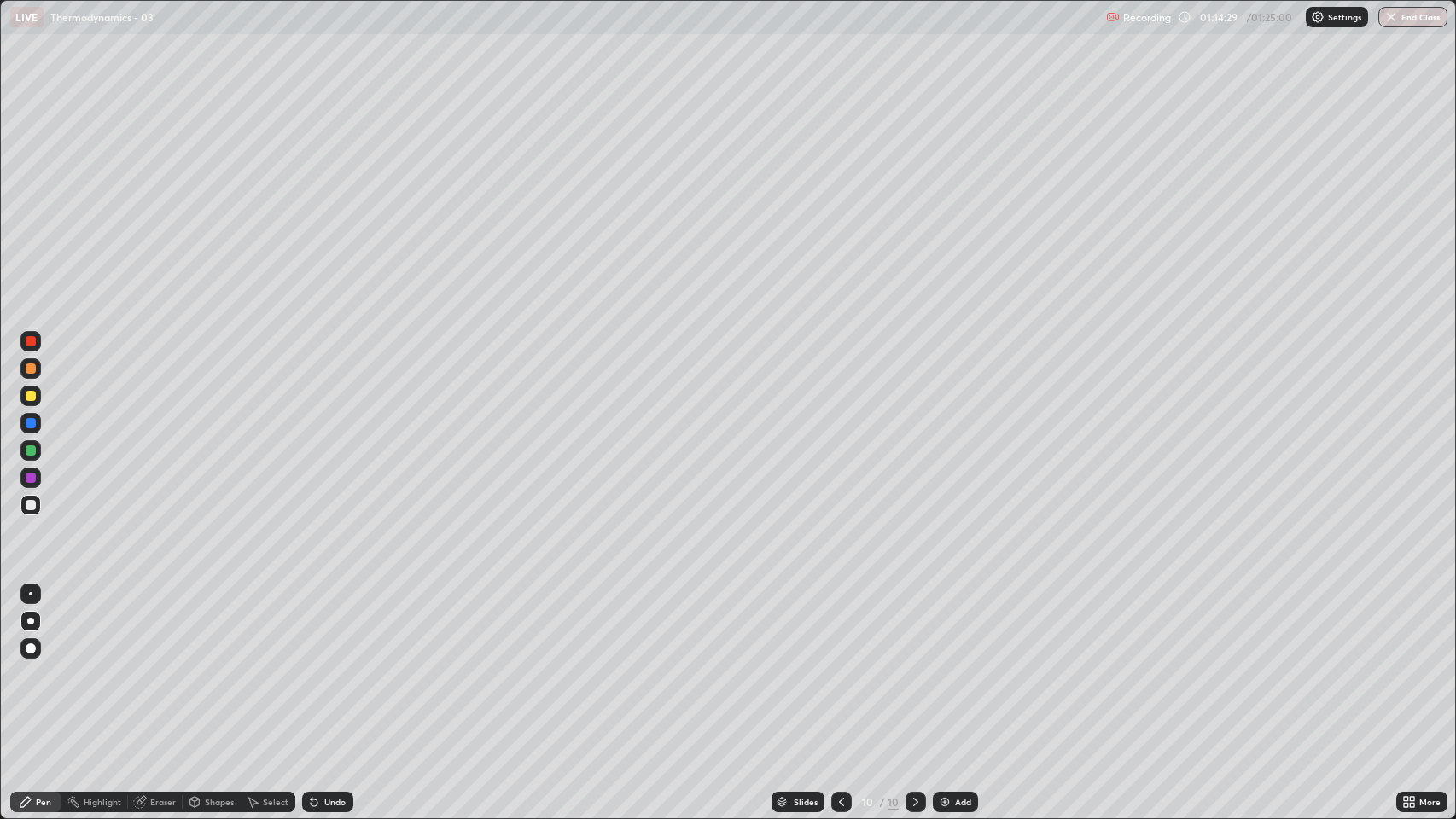
click at [324, 626] on div "Undo" at bounding box center [335, 802] width 21 height 9
click at [950, 626] on img at bounding box center [945, 802] width 14 height 14
click at [26, 396] on div at bounding box center [30, 395] width 11 height 11
click at [1188, 17] on icon at bounding box center [1186, 17] width 14 height 14
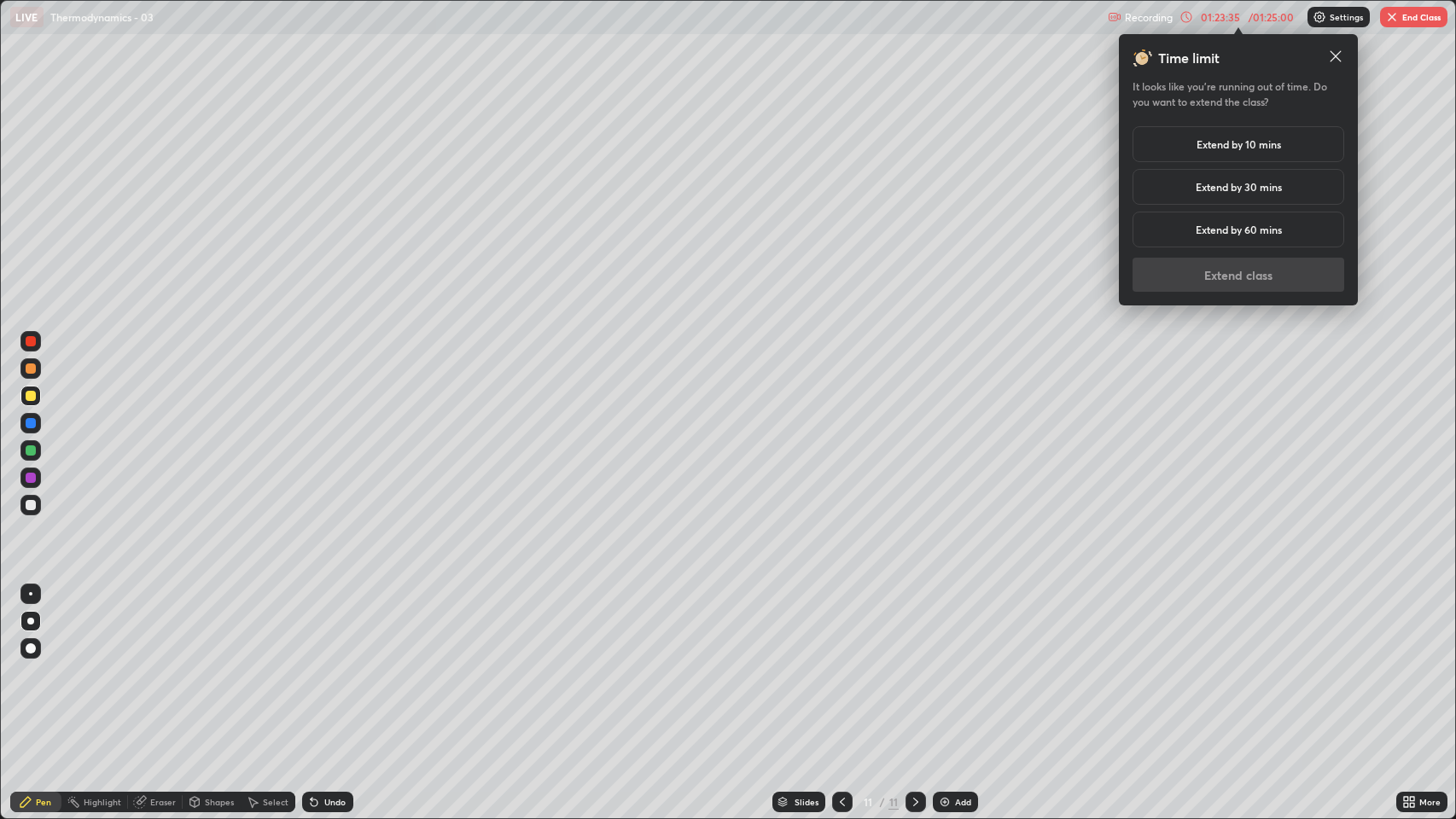
click at [1241, 144] on h5 "Extend by 10 mins" at bounding box center [1238, 145] width 85 height 16
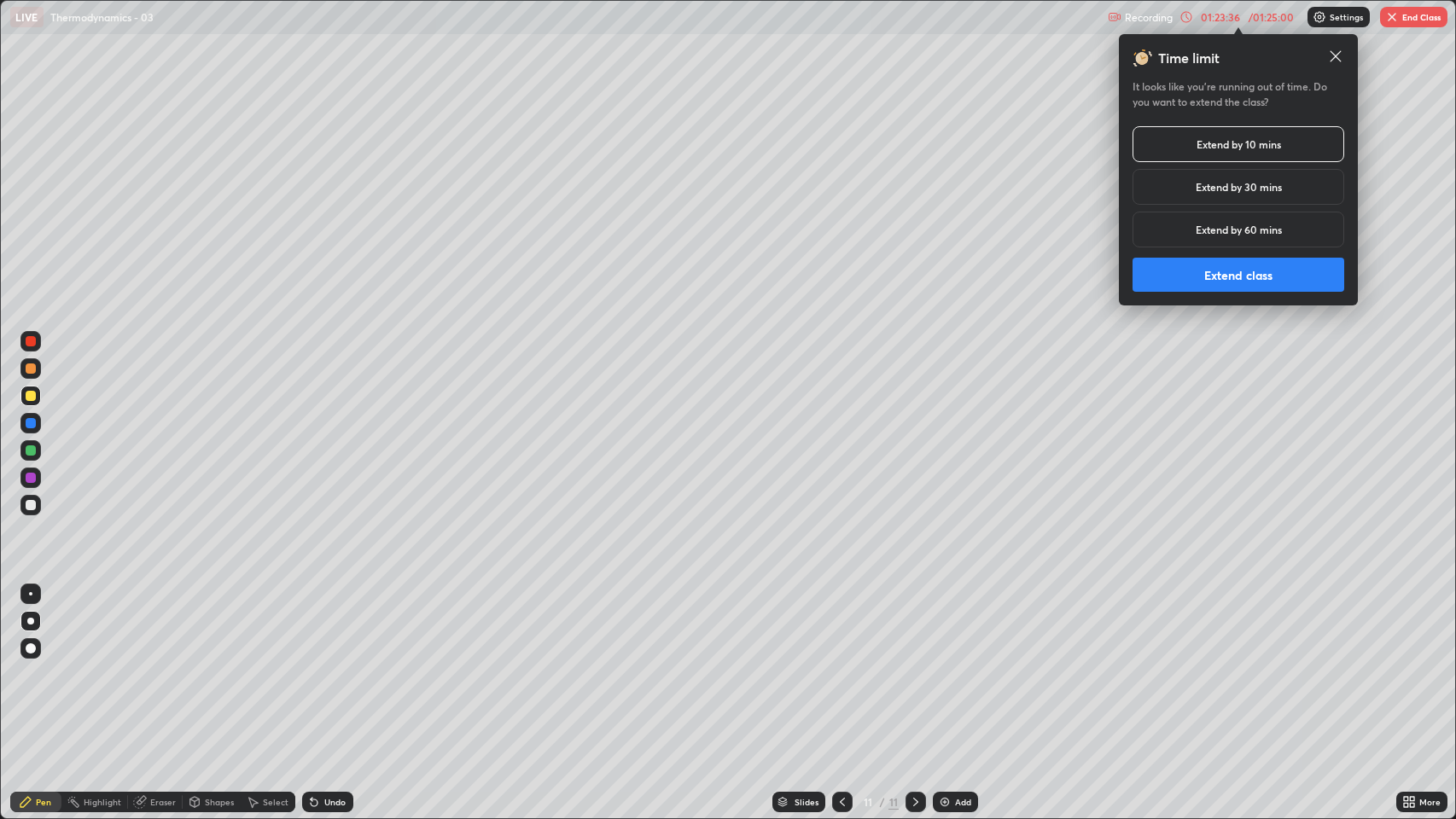
click at [1209, 278] on button "Extend class" at bounding box center [1238, 274] width 212 height 34
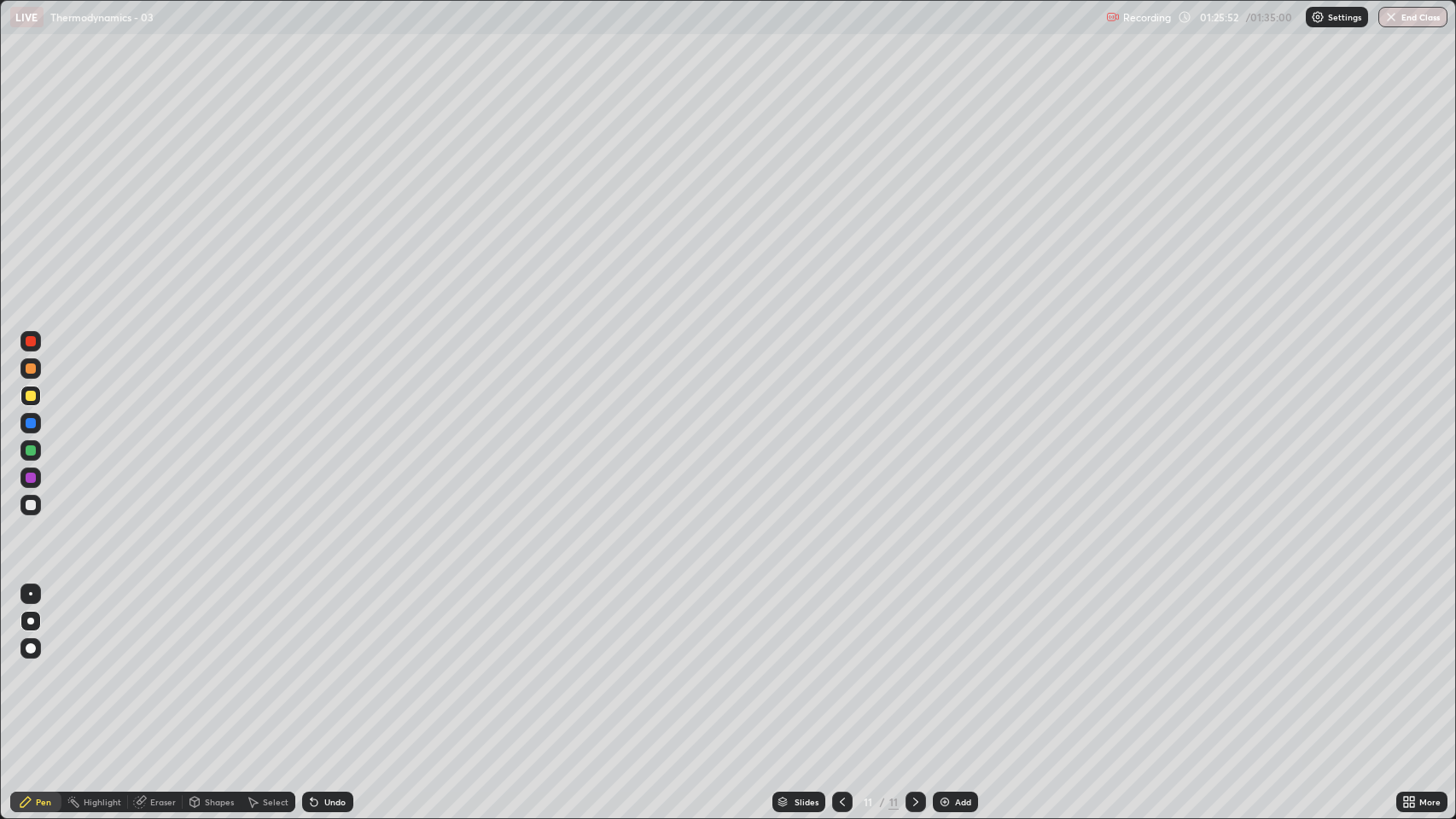
click at [1405, 21] on button "End Class" at bounding box center [1412, 17] width 69 height 20
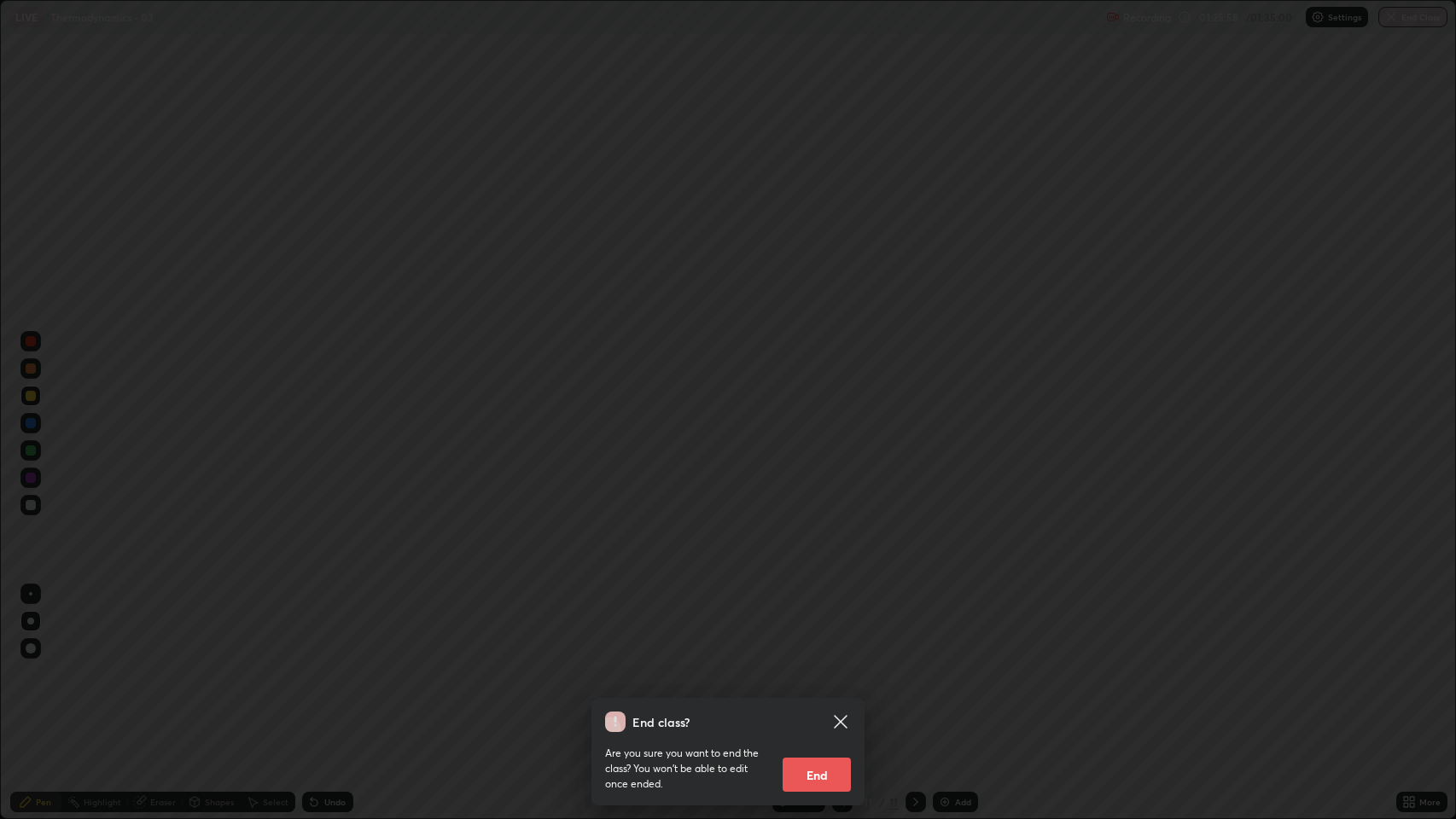
click at [832, 626] on button "End" at bounding box center [817, 774] width 68 height 34
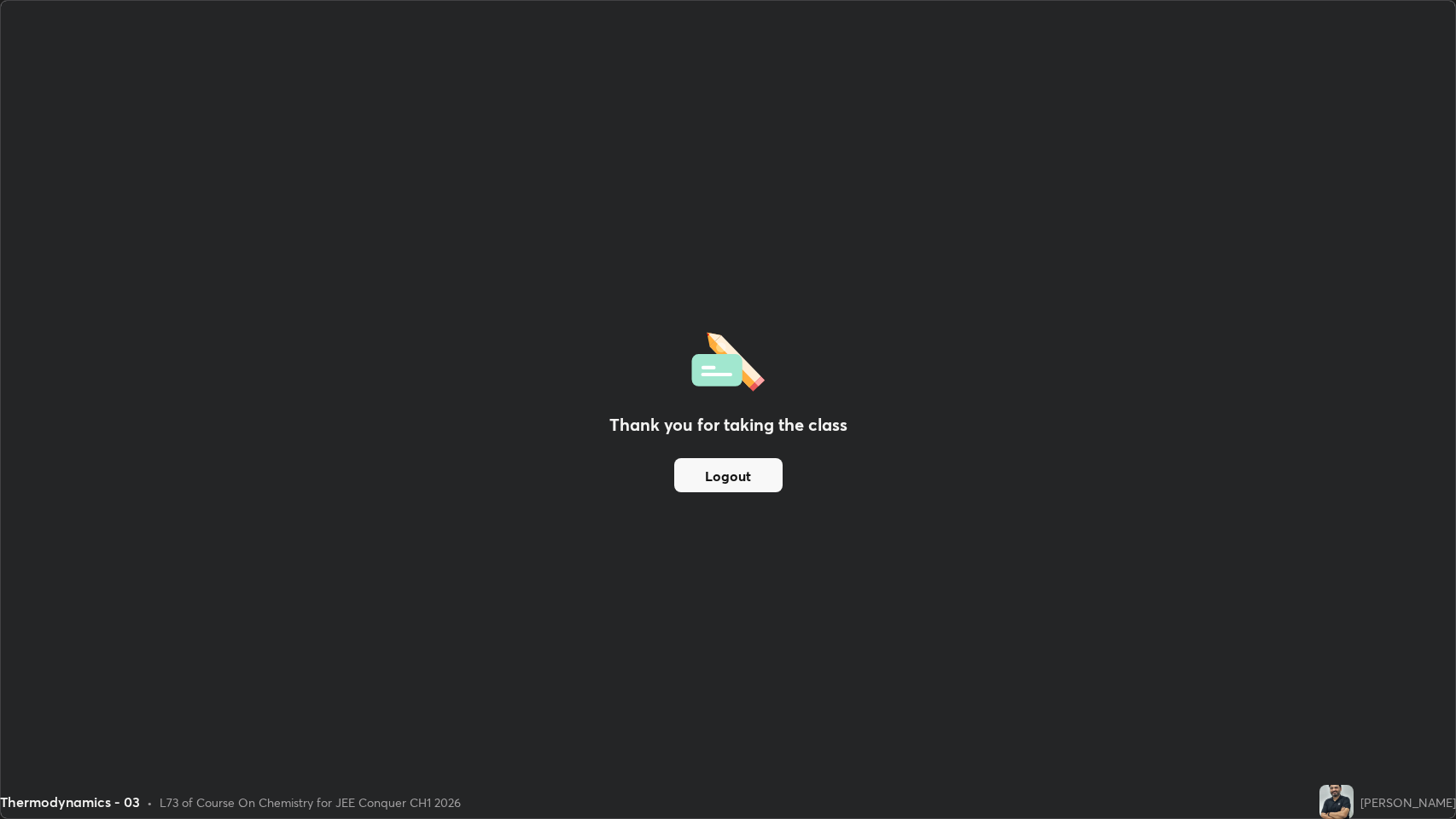
click at [740, 474] on button "Logout" at bounding box center [728, 475] width 109 height 34
click at [734, 476] on button "Logout" at bounding box center [728, 475] width 109 height 34
click at [737, 474] on button "Logout" at bounding box center [728, 475] width 109 height 34
click at [727, 475] on button "Logout" at bounding box center [728, 475] width 109 height 34
